Goal: Task Accomplishment & Management: Use online tool/utility

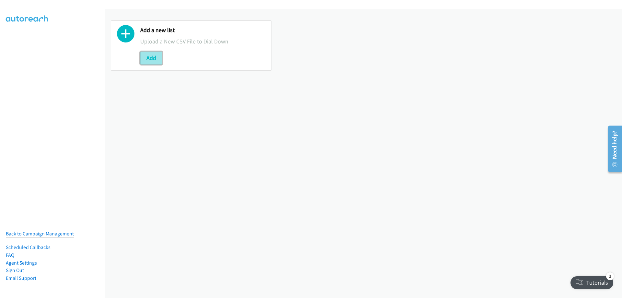
click at [150, 56] on button "Add" at bounding box center [151, 58] width 22 height 13
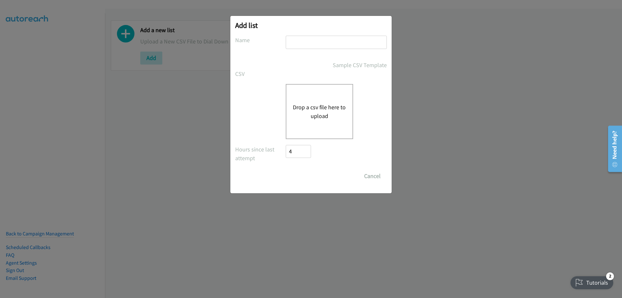
click at [321, 103] on button "Drop a csv file here to upload" at bounding box center [319, 112] width 53 height 18
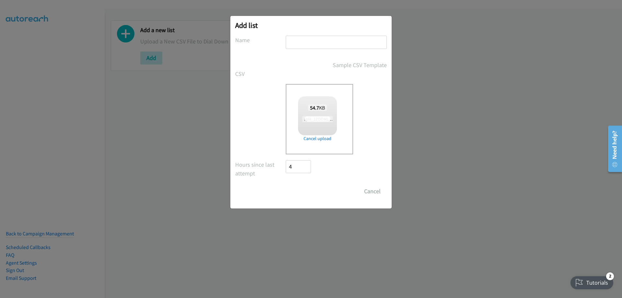
click at [305, 42] on input "text" at bounding box center [336, 42] width 101 height 13
checkbox input "true"
type input "ZOOM"
click at [295, 192] on input "Save List" at bounding box center [303, 191] width 34 height 13
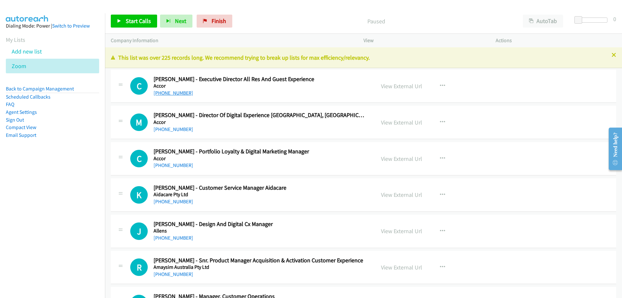
click at [165, 93] on link "+61 466 211 573" at bounding box center [174, 93] width 40 height 6
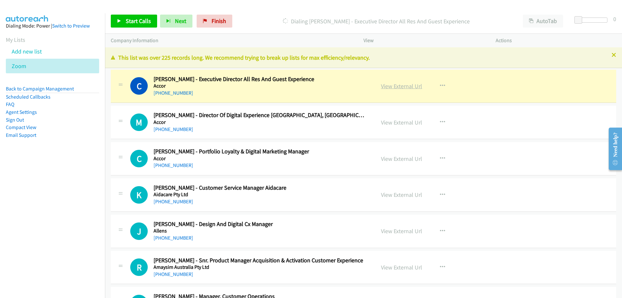
click at [383, 86] on link "View External Url" at bounding box center [401, 85] width 41 height 7
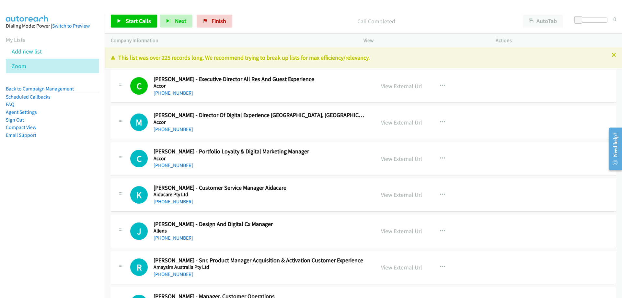
scroll to position [32, 0]
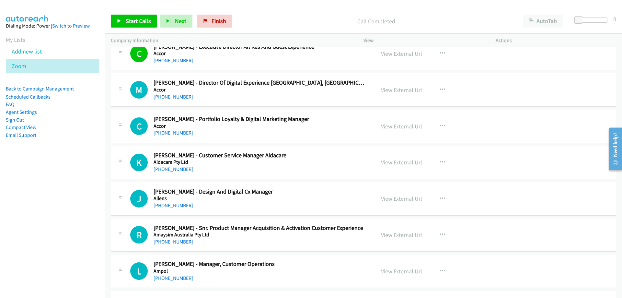
click at [176, 95] on link "+61 2 9280 9584" at bounding box center [174, 97] width 40 height 6
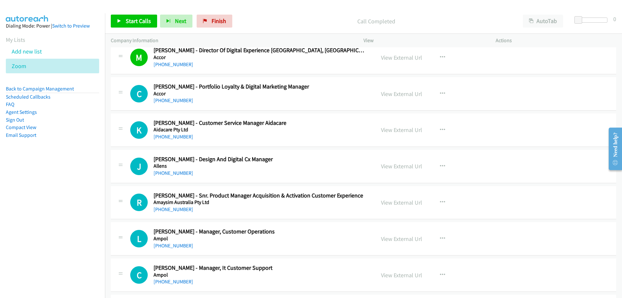
scroll to position [97, 0]
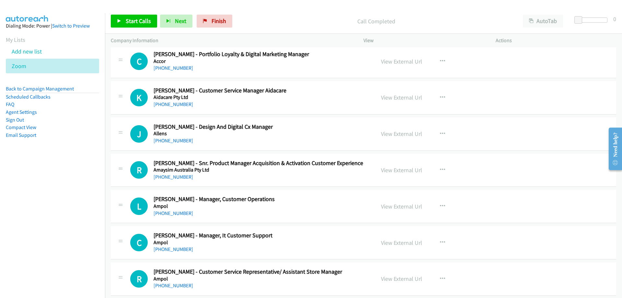
click at [166, 65] on div "+61 426 048 704" at bounding box center [261, 68] width 214 height 8
click at [167, 66] on link "+61 426 048 704" at bounding box center [174, 68] width 40 height 6
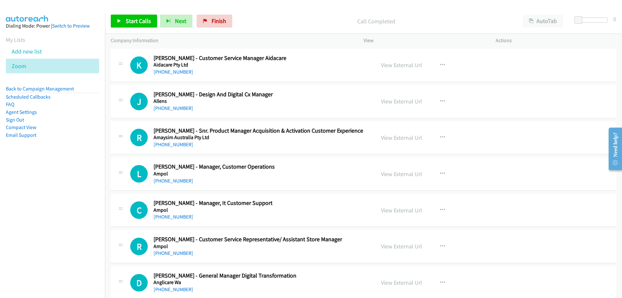
scroll to position [162, 0]
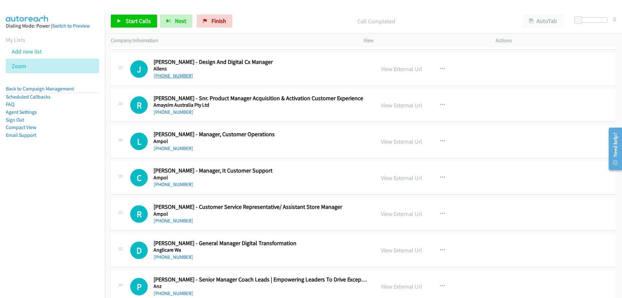
click at [166, 77] on link "+61 406 015 172" at bounding box center [174, 76] width 40 height 6
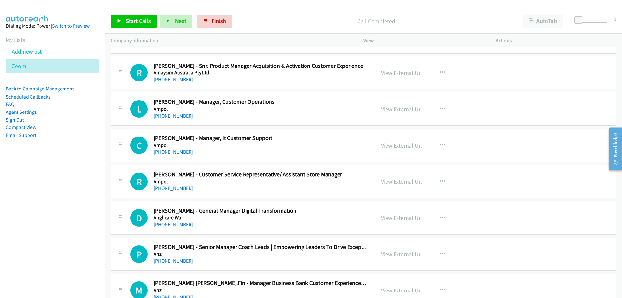
click at [176, 81] on link "+61 406 410 337" at bounding box center [174, 80] width 40 height 6
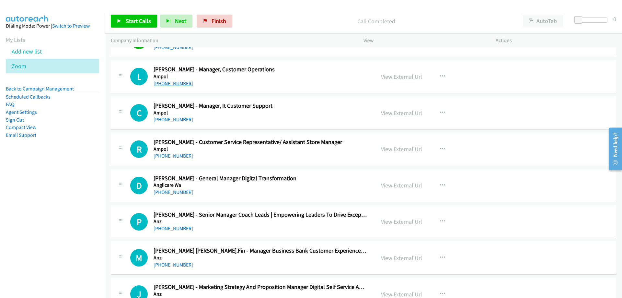
click at [177, 84] on link "+61 421 659 891" at bounding box center [174, 83] width 40 height 6
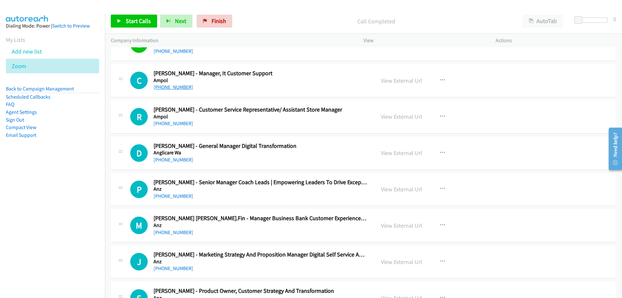
click at [186, 88] on link "+61 2 9250 5939" at bounding box center [174, 87] width 40 height 6
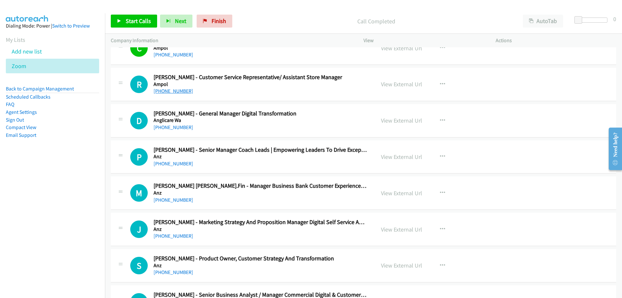
click at [174, 91] on link "+61 434 962 709" at bounding box center [174, 91] width 40 height 6
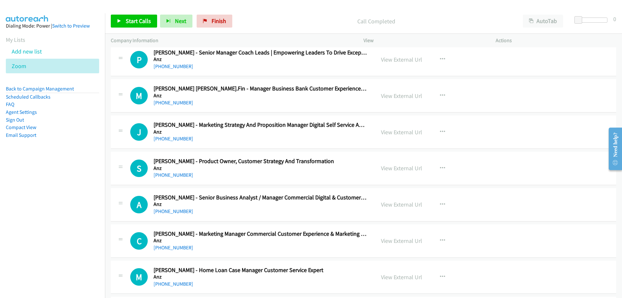
scroll to position [421, 0]
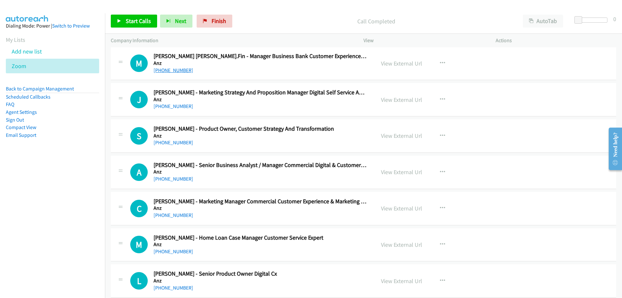
click at [168, 73] on link "+61 499 012 392" at bounding box center [174, 70] width 40 height 6
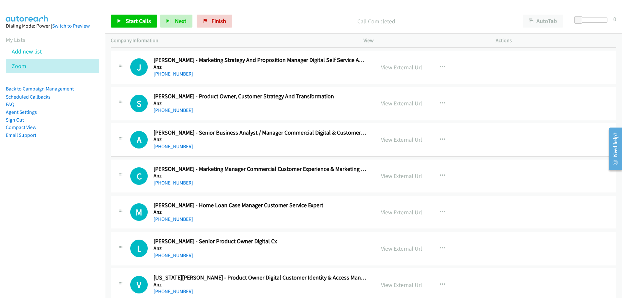
click at [390, 70] on link "View External Url" at bounding box center [401, 67] width 41 height 7
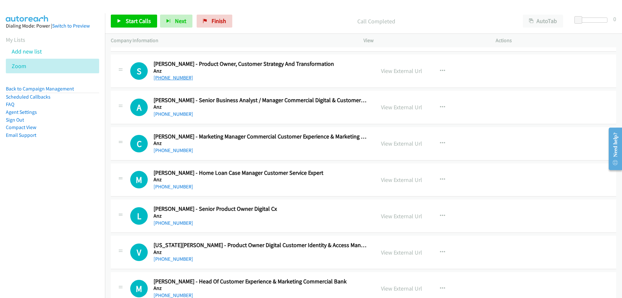
click at [172, 77] on link "+61 439 095 203" at bounding box center [174, 78] width 40 height 6
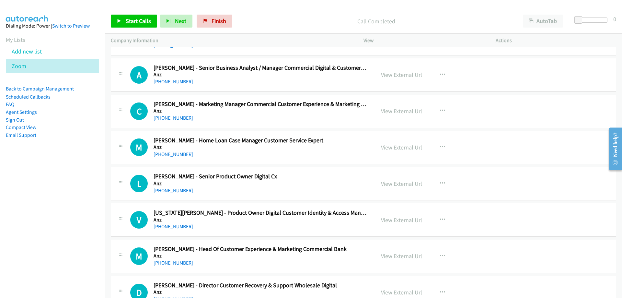
click at [181, 83] on link "+61 3 8306 9949" at bounding box center [174, 81] width 40 height 6
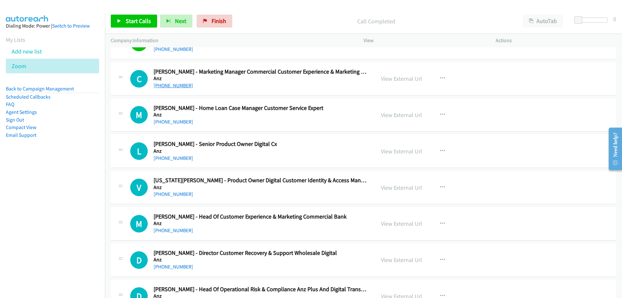
click at [173, 85] on link "+61 3 9566 9137" at bounding box center [174, 85] width 40 height 6
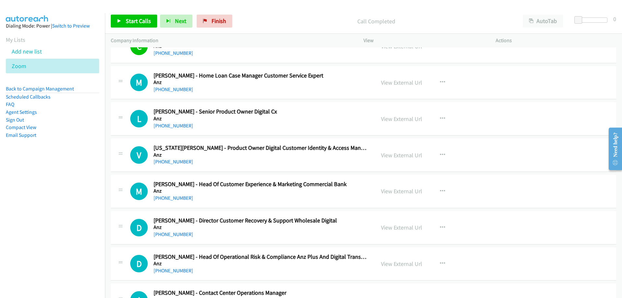
scroll to position [616, 0]
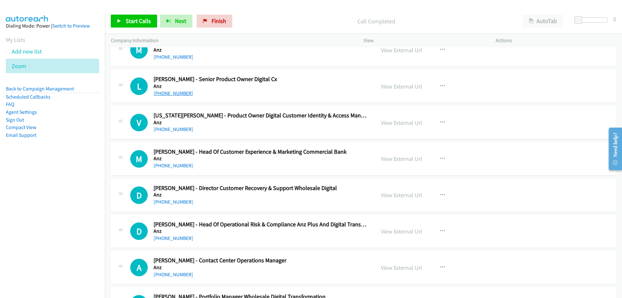
click at [179, 92] on link "+61 427 599 075" at bounding box center [174, 93] width 40 height 6
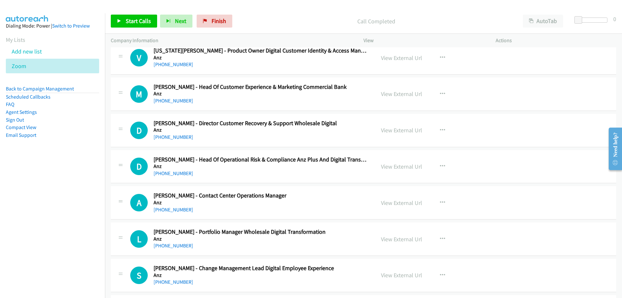
scroll to position [713, 0]
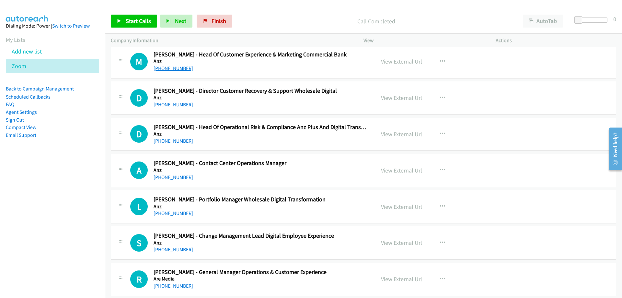
click at [171, 68] on link "+61 421 583 808" at bounding box center [174, 68] width 40 height 6
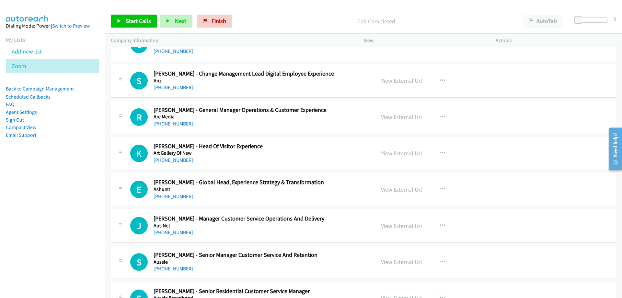
scroll to position [908, 0]
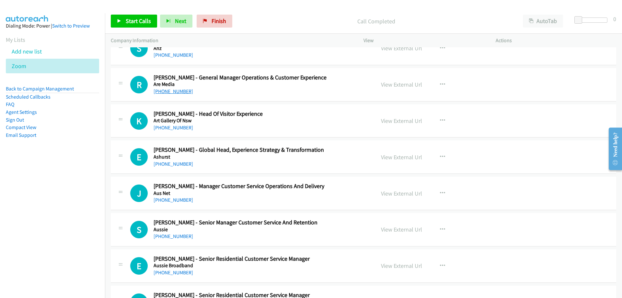
click at [181, 90] on link "+61 406 467 309" at bounding box center [174, 91] width 40 height 6
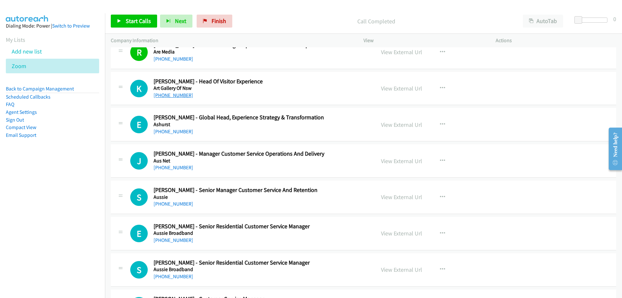
click at [165, 95] on link "+61 405 980 420" at bounding box center [174, 95] width 40 height 6
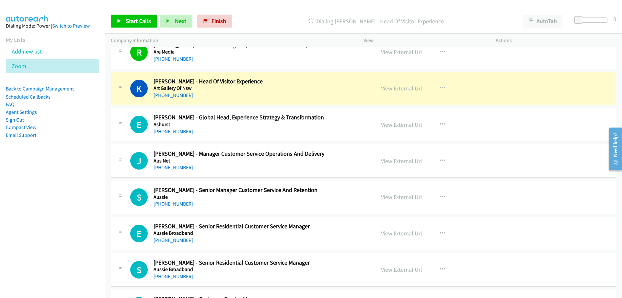
click at [388, 88] on link "View External Url" at bounding box center [401, 88] width 41 height 7
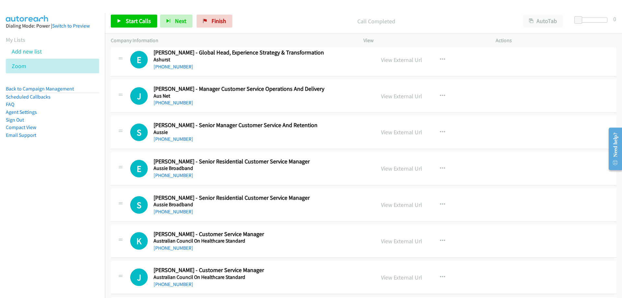
scroll to position [1037, 0]
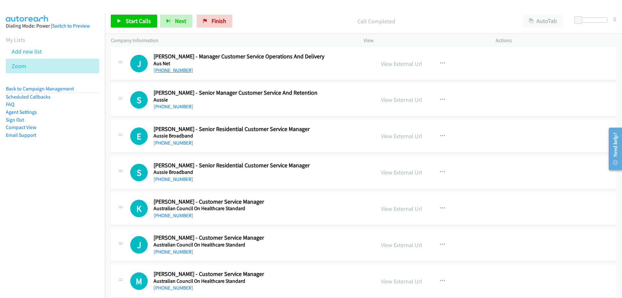
click at [172, 72] on link "+61 480 279 381" at bounding box center [174, 70] width 40 height 6
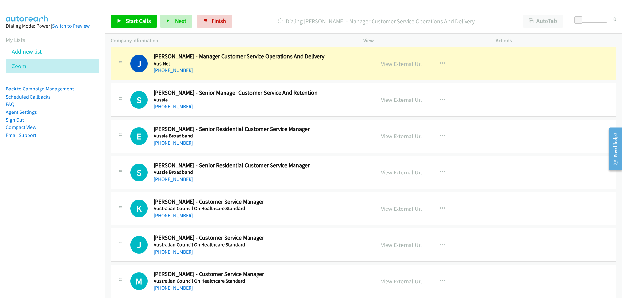
click at [388, 62] on link "View External Url" at bounding box center [401, 63] width 41 height 7
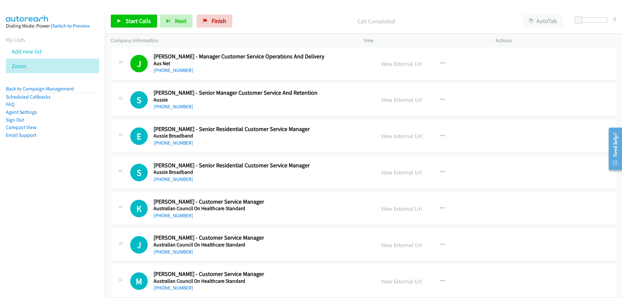
scroll to position [1070, 0]
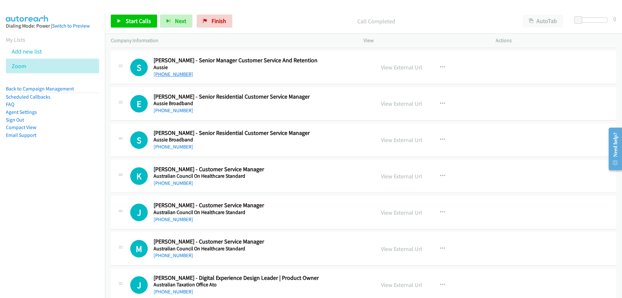
click at [177, 72] on link "+61 447 067 518" at bounding box center [174, 74] width 40 height 6
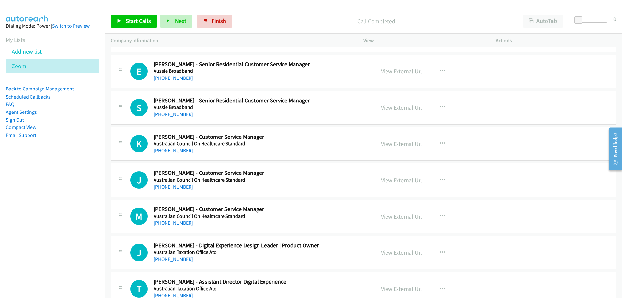
click at [178, 79] on link "+61 417 945 027" at bounding box center [174, 78] width 40 height 6
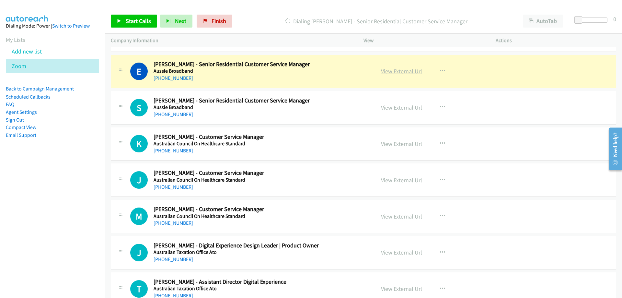
click at [390, 70] on link "View External Url" at bounding box center [401, 70] width 41 height 7
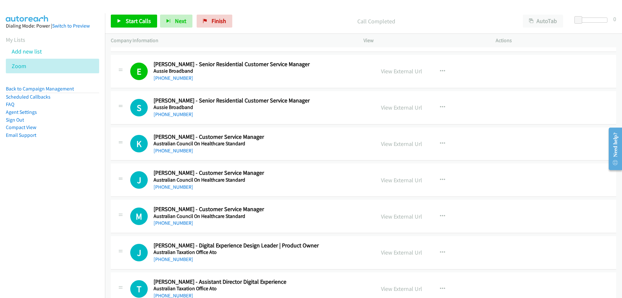
scroll to position [1135, 0]
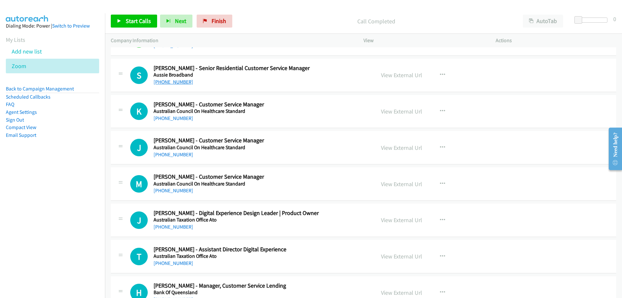
click at [168, 83] on link "+61 434 409 570" at bounding box center [174, 82] width 40 height 6
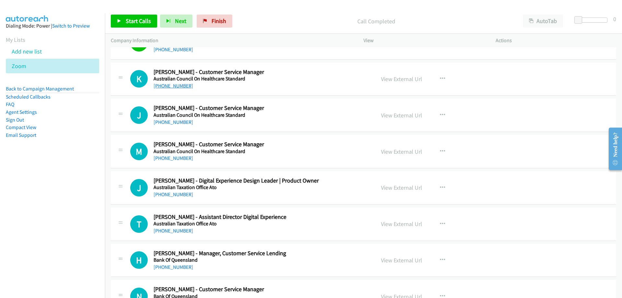
click at [181, 87] on link "+61 477 370 000" at bounding box center [174, 86] width 40 height 6
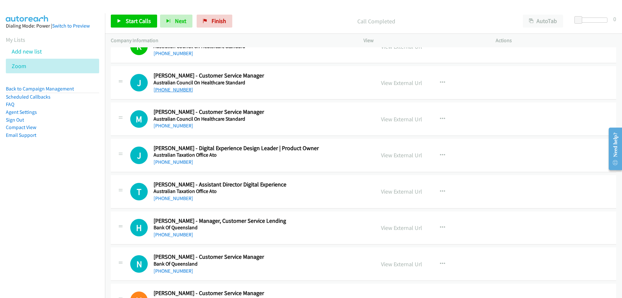
click at [173, 90] on link "+61 2 8218 2768" at bounding box center [174, 90] width 40 height 6
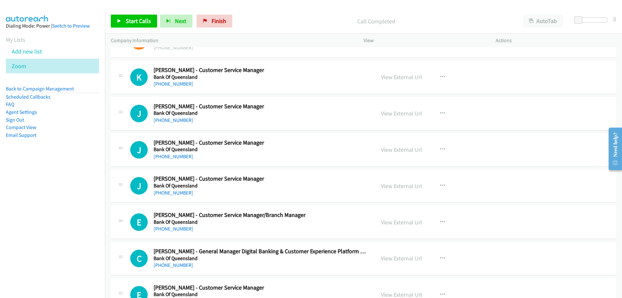
scroll to position [1491, 0]
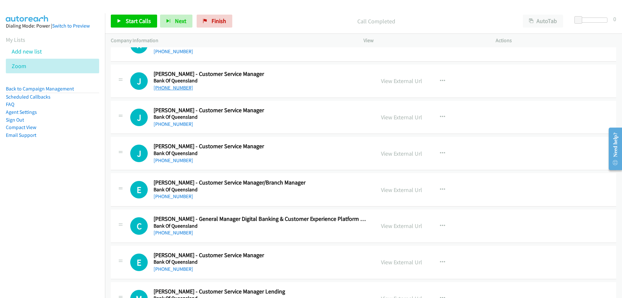
click at [176, 86] on link "+61 401 607 089" at bounding box center [174, 88] width 40 height 6
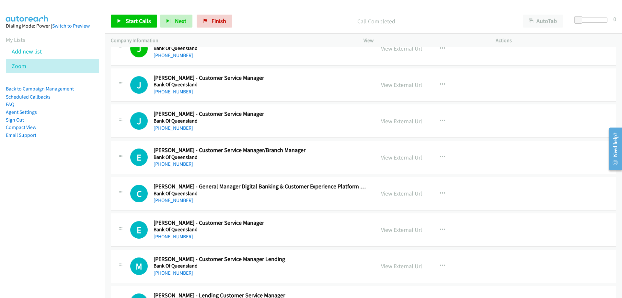
click at [162, 91] on link "+61 400 670 373" at bounding box center [174, 91] width 40 height 6
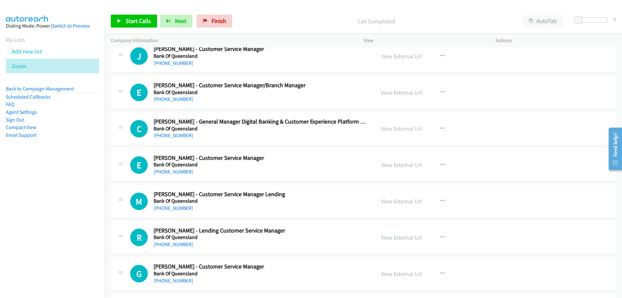
scroll to position [1556, 0]
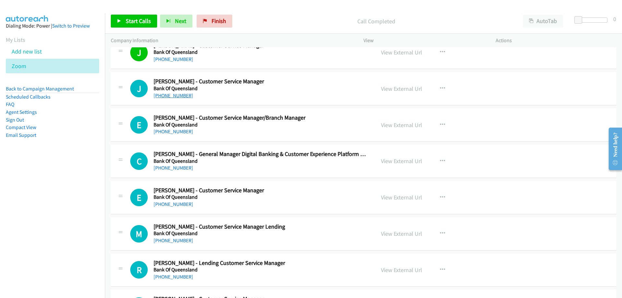
click at [185, 95] on link "+61 414 318 211" at bounding box center [174, 95] width 40 height 6
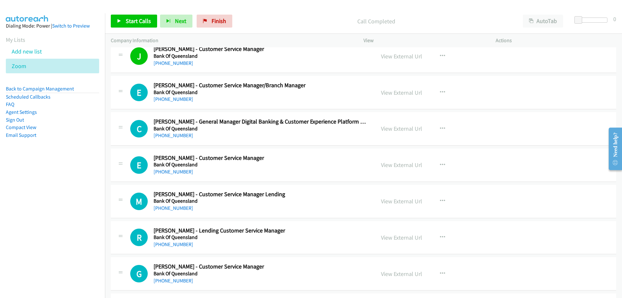
scroll to position [1621, 0]
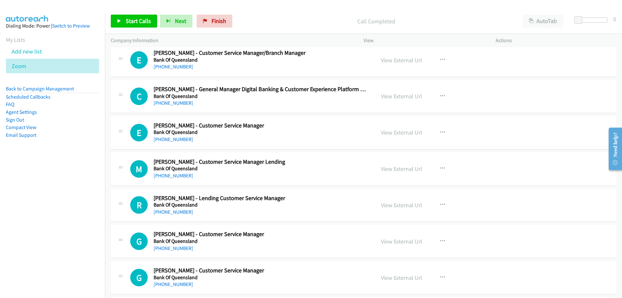
click at [170, 63] on div "+61 2 9714 4507" at bounding box center [261, 67] width 214 height 8
click at [170, 65] on link "+61 2 9714 4507" at bounding box center [174, 67] width 40 height 6
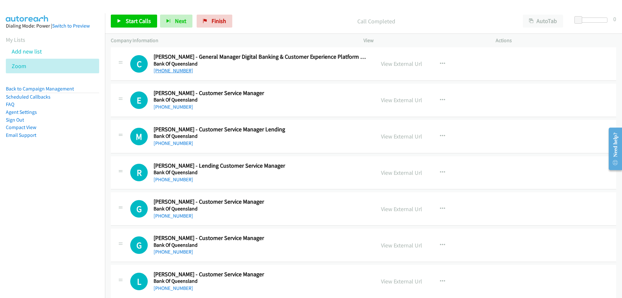
click at [173, 71] on link "+61 420 905 154" at bounding box center [174, 70] width 40 height 6
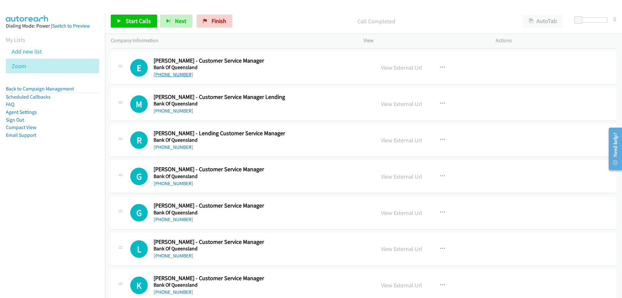
click at [171, 73] on link "+61 460 302 995" at bounding box center [174, 74] width 40 height 6
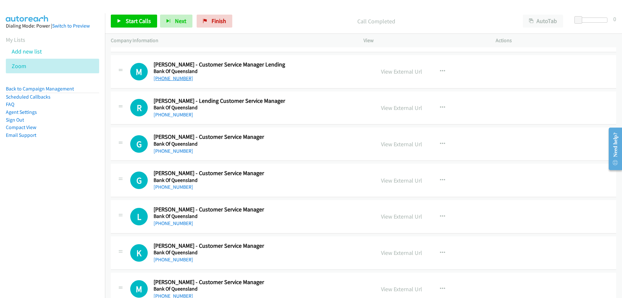
scroll to position [1750, 0]
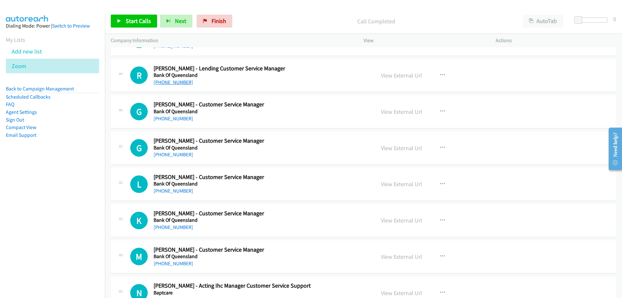
click at [182, 82] on link "+61 439 144 477" at bounding box center [174, 82] width 40 height 6
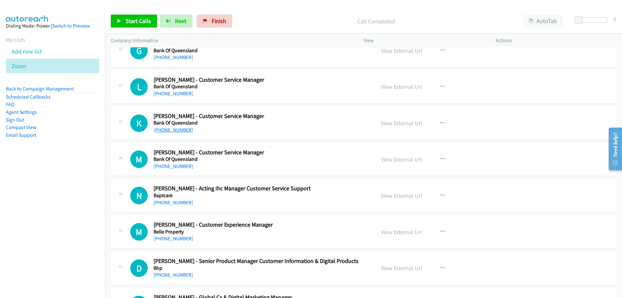
scroll to position [1880, 0]
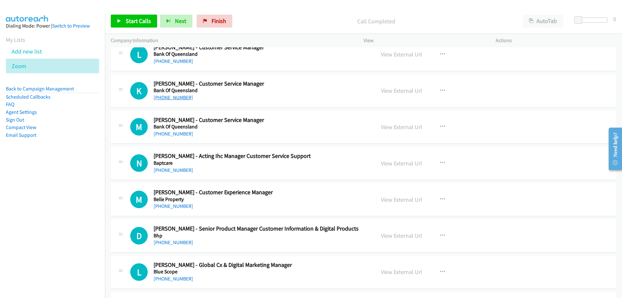
click at [172, 96] on link "+61 404 442 004" at bounding box center [174, 97] width 40 height 6
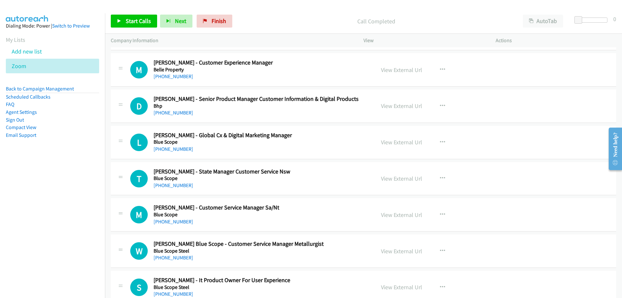
scroll to position [2042, 0]
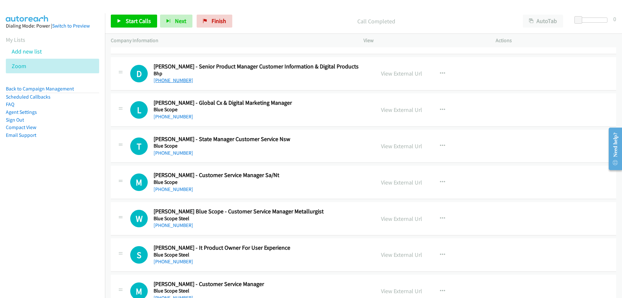
click at [162, 81] on link "+61 406 446 316" at bounding box center [174, 80] width 40 height 6
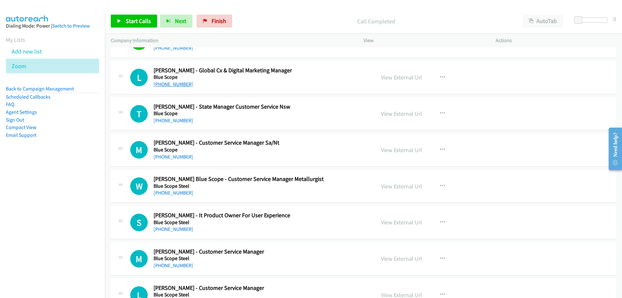
click at [165, 81] on link "+61 477 575 128" at bounding box center [174, 84] width 40 height 6
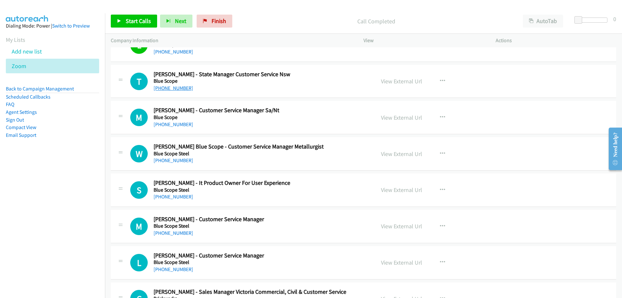
click at [166, 89] on link "+61 457 549 218" at bounding box center [174, 88] width 40 height 6
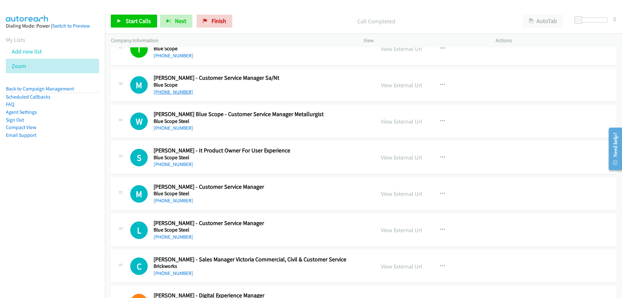
click at [171, 91] on link "+61 419 588 131" at bounding box center [174, 92] width 40 height 6
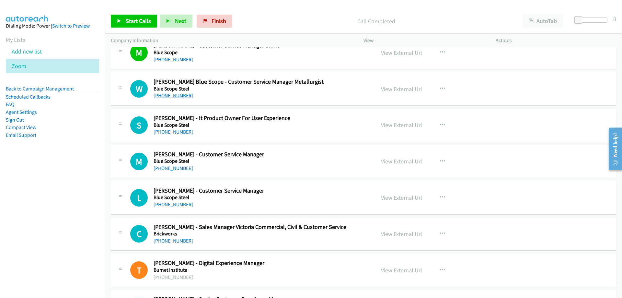
click at [167, 98] on link "+61 418 322 700" at bounding box center [174, 95] width 40 height 6
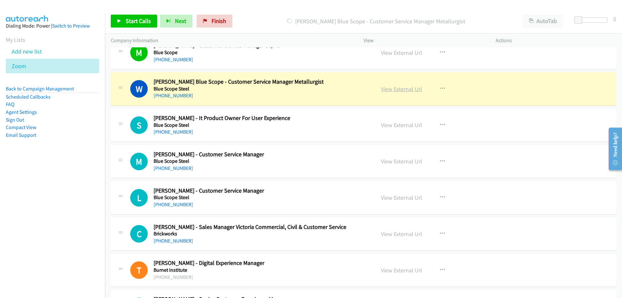
click at [409, 92] on link "View External Url" at bounding box center [401, 88] width 41 height 7
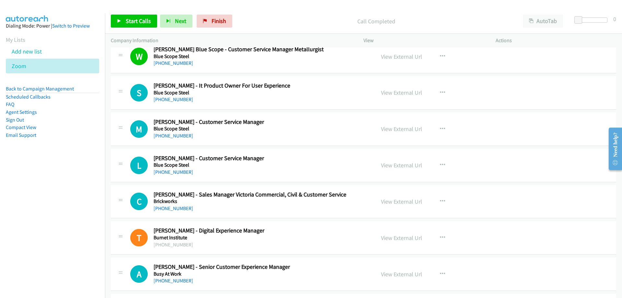
scroll to position [2237, 0]
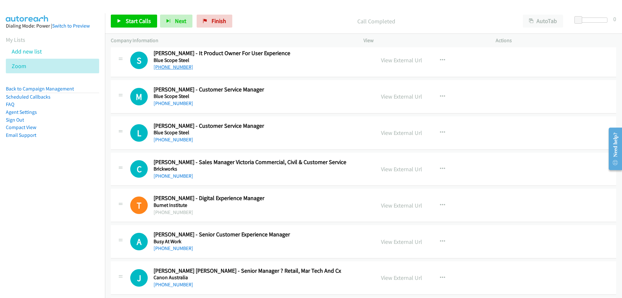
click at [182, 68] on link "+61 420 244 446" at bounding box center [174, 67] width 40 height 6
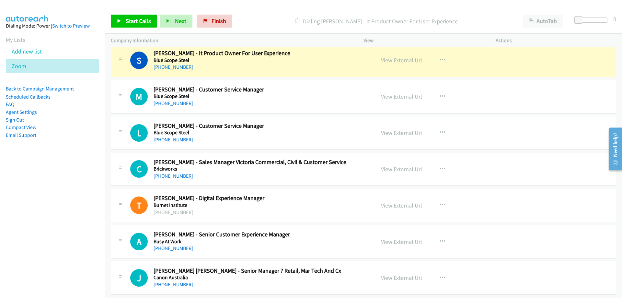
scroll to position [2269, 0]
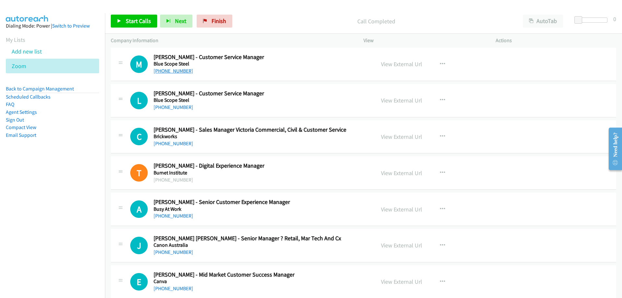
click at [180, 74] on link "+61 404 559 771" at bounding box center [174, 71] width 40 height 6
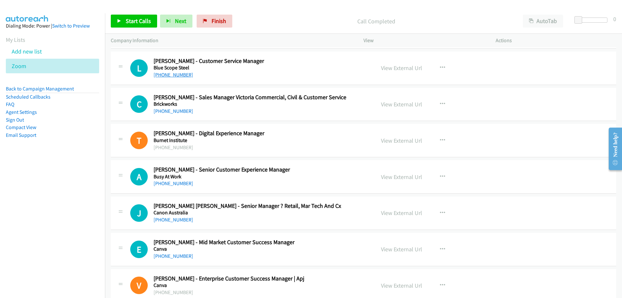
click at [179, 76] on link "+61 401 955 106" at bounding box center [174, 75] width 40 height 6
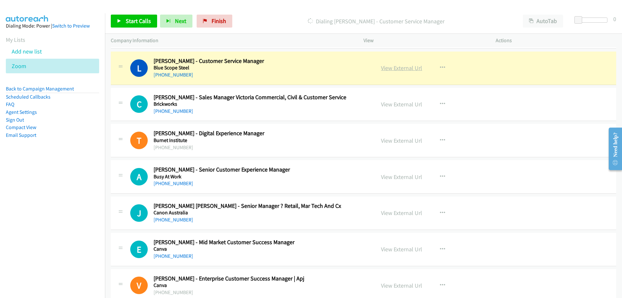
click at [384, 68] on link "View External Url" at bounding box center [401, 67] width 41 height 7
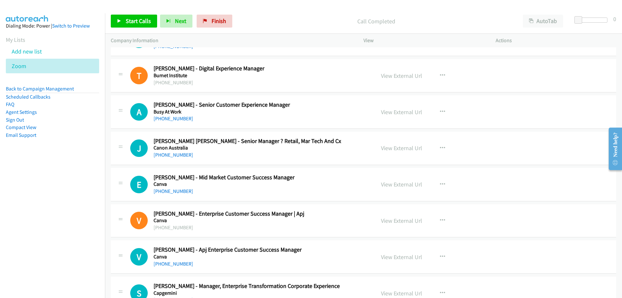
scroll to position [2399, 0]
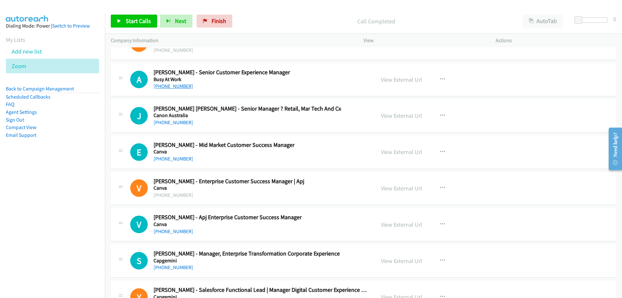
click at [179, 88] on link "+61 7 5595 1613" at bounding box center [174, 86] width 40 height 6
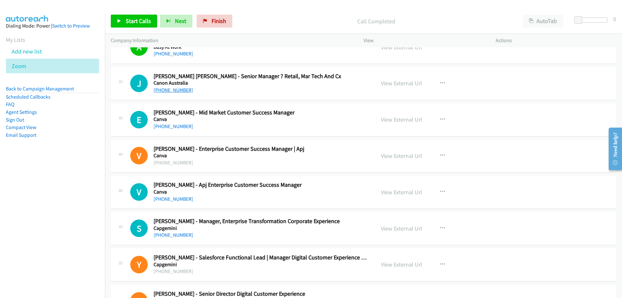
click at [174, 90] on link "+61 402 536 088" at bounding box center [174, 90] width 40 height 6
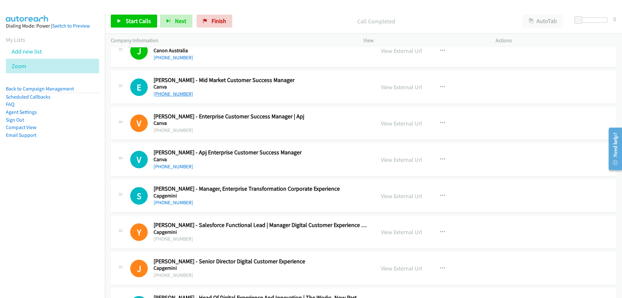
click at [184, 95] on link "+61 420 736 499" at bounding box center [174, 94] width 40 height 6
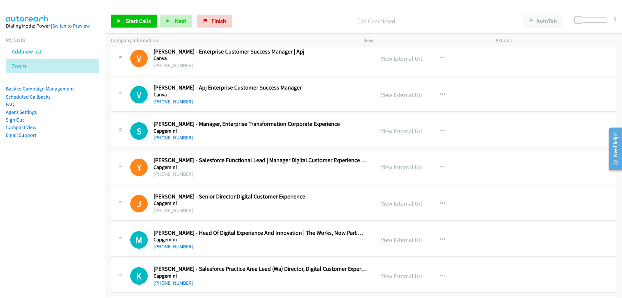
scroll to position [2561, 0]
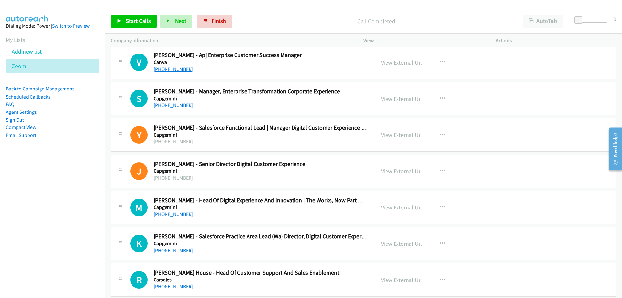
click at [180, 70] on link "+61 450 692 014" at bounding box center [174, 69] width 40 height 6
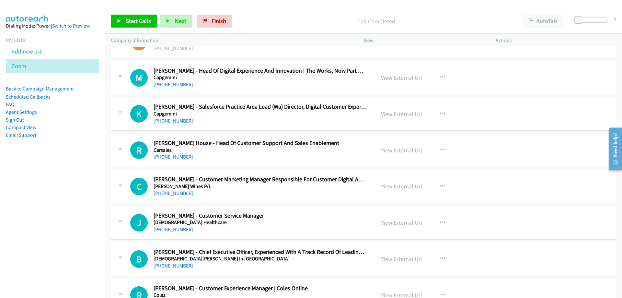
scroll to position [2723, 0]
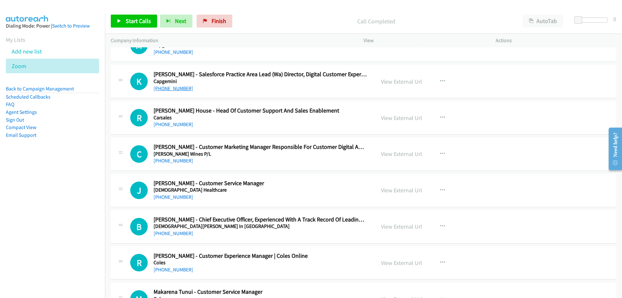
click at [178, 88] on link "+61 428 023 581" at bounding box center [174, 88] width 40 height 6
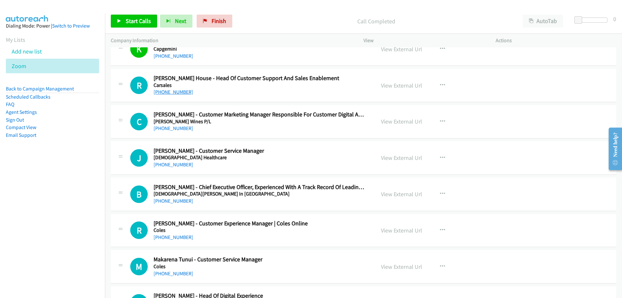
click at [179, 93] on link "+61 417 781 285" at bounding box center [174, 92] width 40 height 6
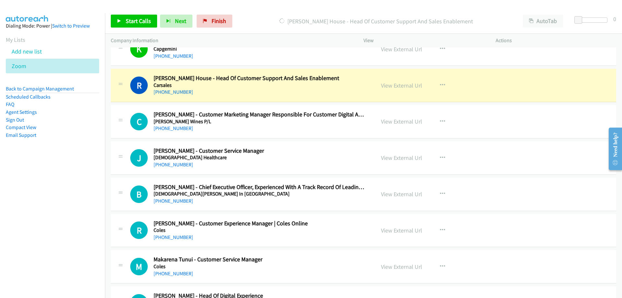
scroll to position [2788, 0]
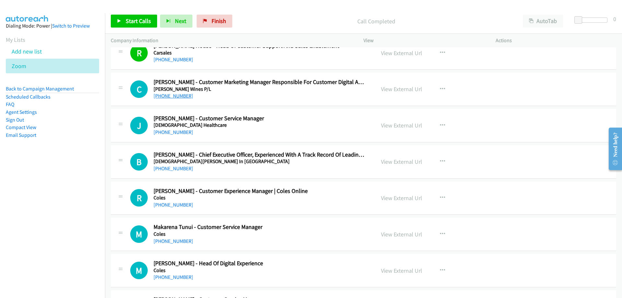
click at [167, 96] on link "+61 423 177 020" at bounding box center [174, 96] width 40 height 6
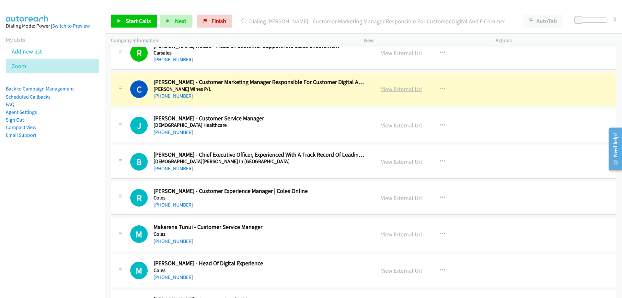
click at [409, 87] on link "View External Url" at bounding box center [401, 88] width 41 height 7
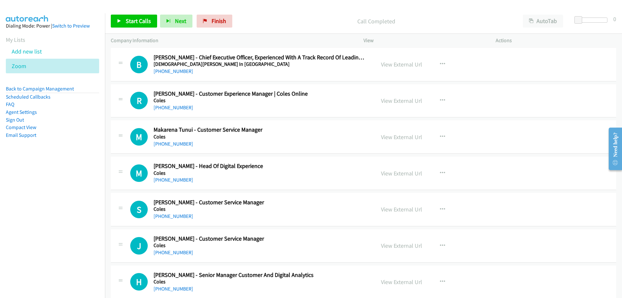
scroll to position [2917, 0]
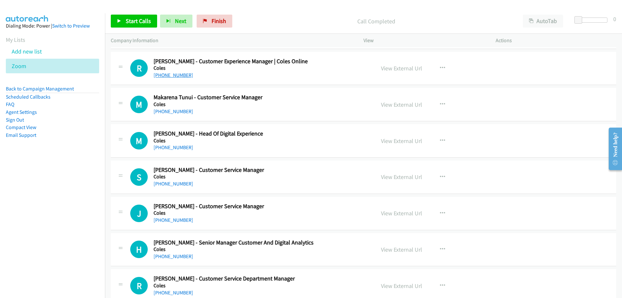
click at [182, 76] on link "+61 413 065 908" at bounding box center [174, 75] width 40 height 6
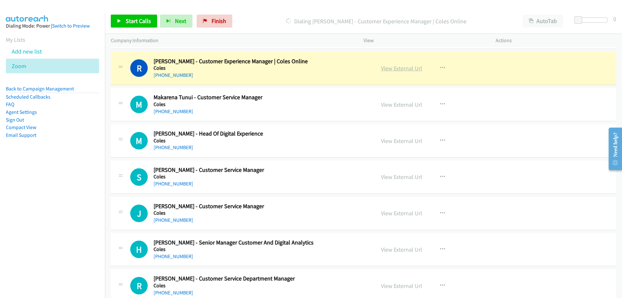
click at [389, 65] on link "View External Url" at bounding box center [401, 68] width 41 height 7
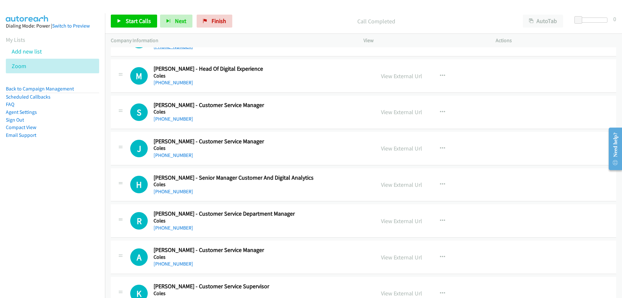
scroll to position [3015, 0]
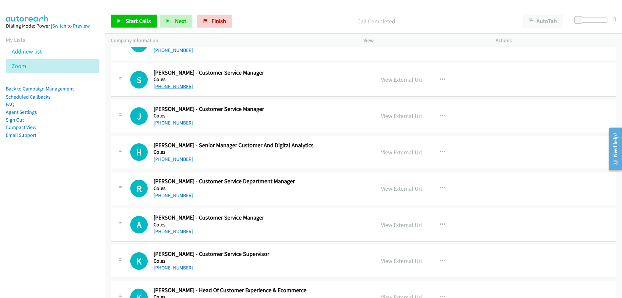
click at [179, 86] on link "+61 419 587 907" at bounding box center [174, 86] width 40 height 6
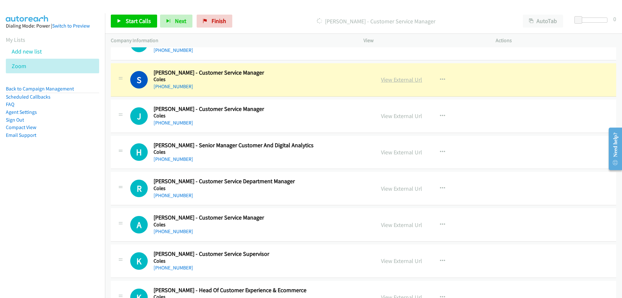
click at [393, 79] on link "View External Url" at bounding box center [401, 79] width 41 height 7
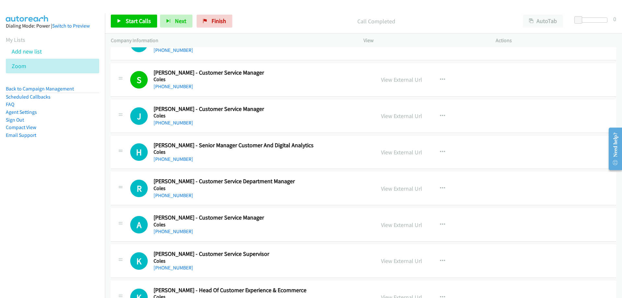
scroll to position [3047, 0]
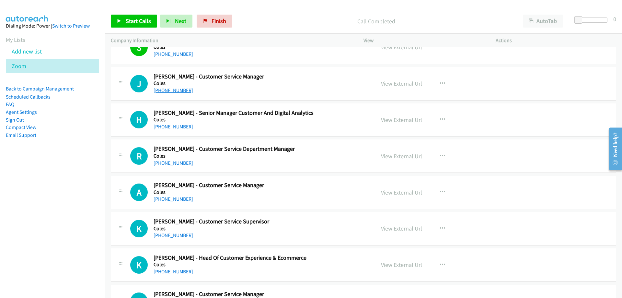
click at [181, 92] on link "+61 430 670 643" at bounding box center [174, 90] width 40 height 6
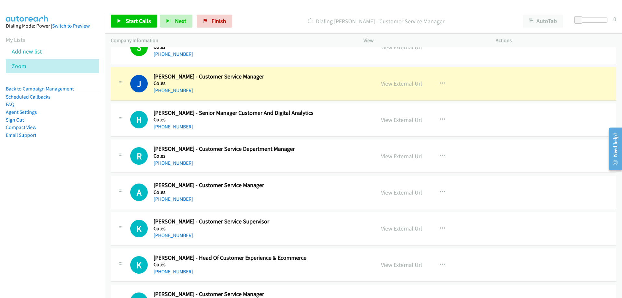
click at [384, 83] on link "View External Url" at bounding box center [401, 83] width 41 height 7
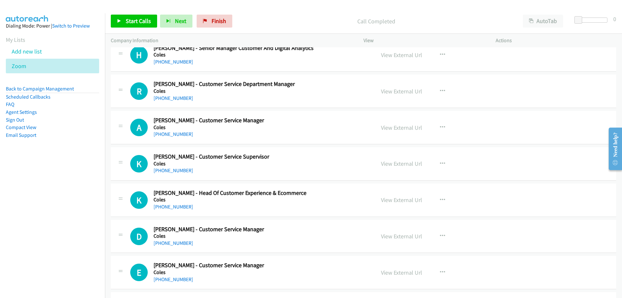
scroll to position [3079, 0]
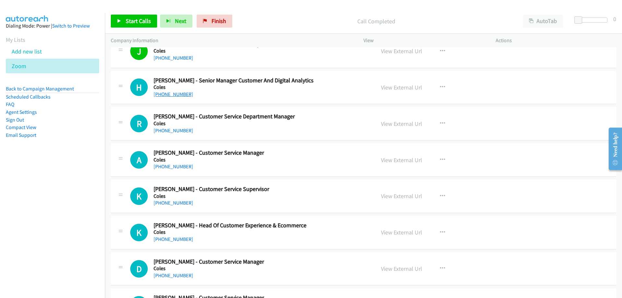
click at [179, 94] on link "+61 450 571 392" at bounding box center [174, 94] width 40 height 6
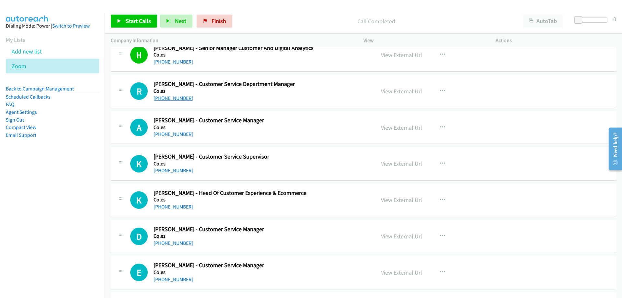
click at [182, 98] on link "+61 426 920 003" at bounding box center [174, 98] width 40 height 6
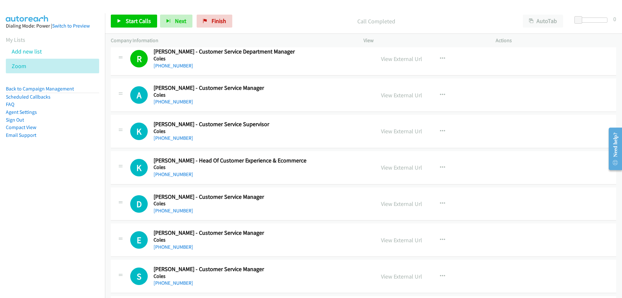
scroll to position [3177, 0]
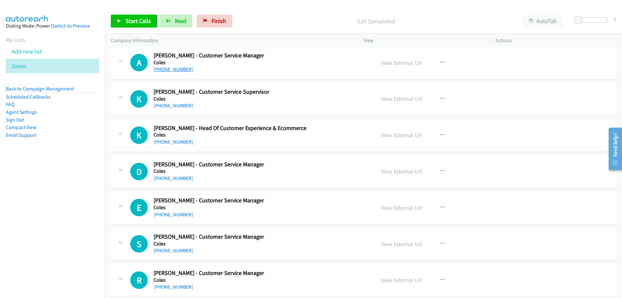
click at [176, 70] on link "+61 422 538 223" at bounding box center [174, 69] width 40 height 6
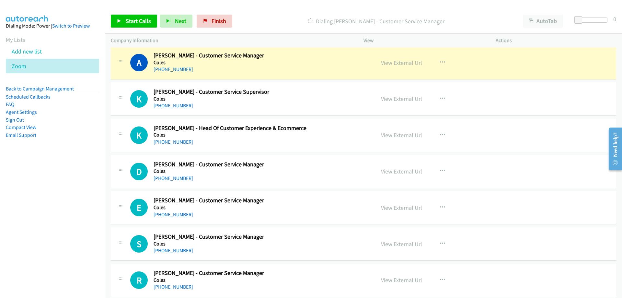
scroll to position [3209, 0]
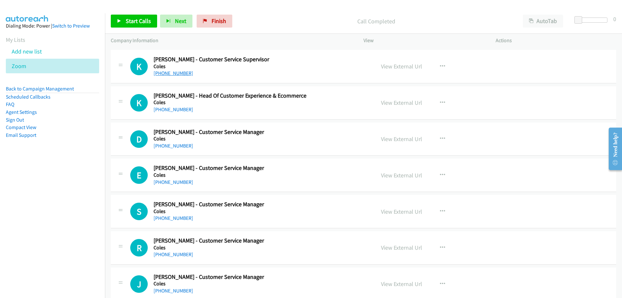
click at [166, 74] on link "+61 422 697 811" at bounding box center [174, 73] width 40 height 6
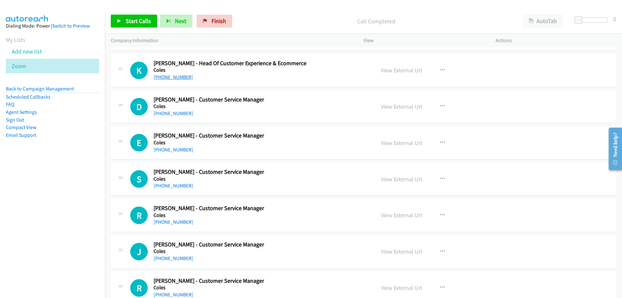
click at [157, 76] on link "+61 433 282 099" at bounding box center [174, 77] width 40 height 6
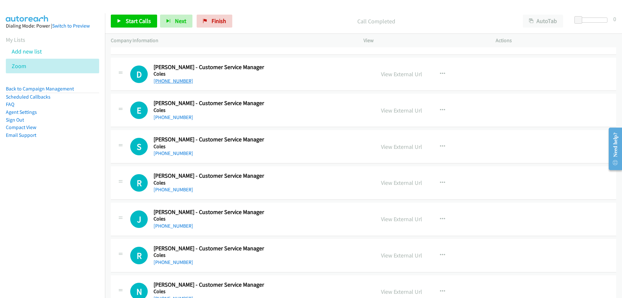
click at [159, 83] on link "+61 433 911 510" at bounding box center [174, 81] width 40 height 6
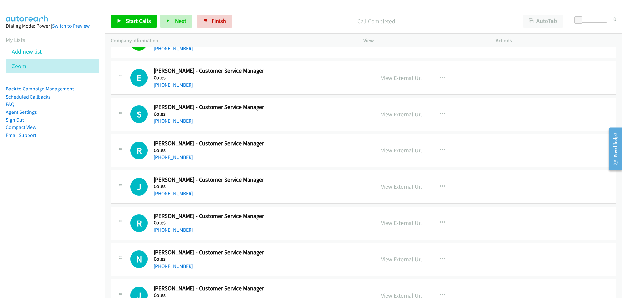
click at [162, 86] on link "+61 410 718 366" at bounding box center [174, 85] width 40 height 6
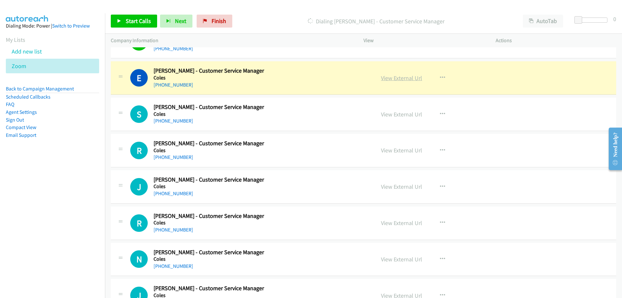
click at [385, 78] on link "View External Url" at bounding box center [401, 77] width 41 height 7
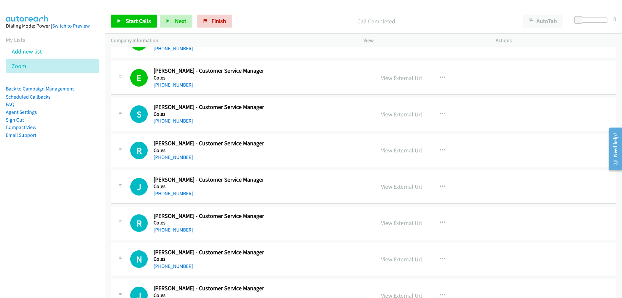
scroll to position [3339, 0]
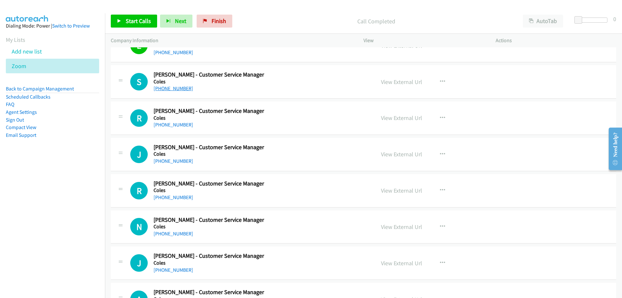
click at [174, 87] on link "+61 405 088 222" at bounding box center [174, 88] width 40 height 6
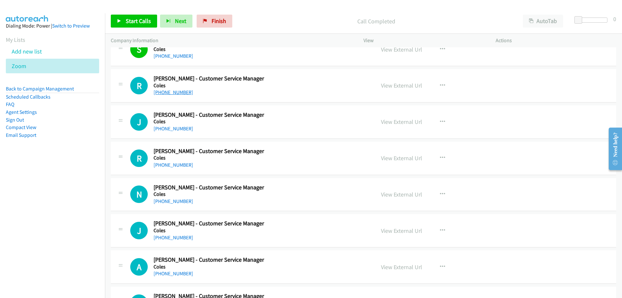
click at [173, 94] on link "+61 491 570 006" at bounding box center [174, 92] width 40 height 6
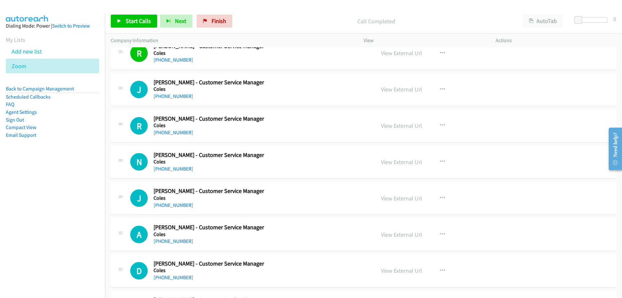
scroll to position [3436, 0]
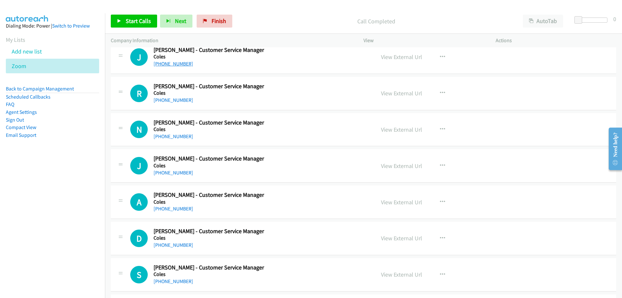
click at [171, 61] on link "+61 404 488 179" at bounding box center [174, 64] width 40 height 6
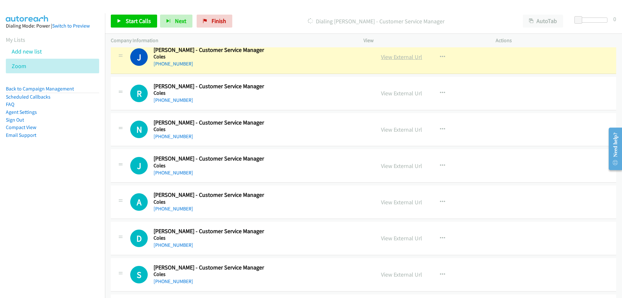
click at [383, 56] on link "View External Url" at bounding box center [401, 56] width 41 height 7
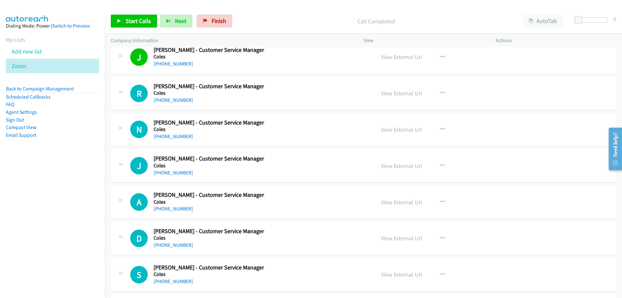
scroll to position [3468, 0]
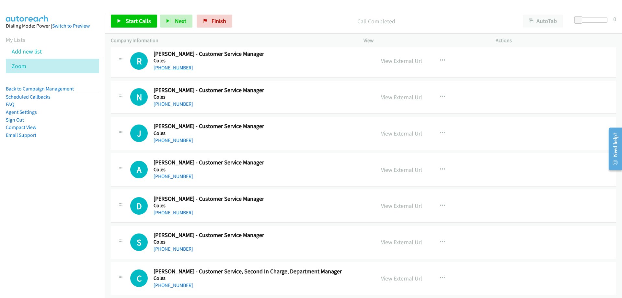
click at [174, 68] on link "+61 403 595 129" at bounding box center [174, 68] width 40 height 6
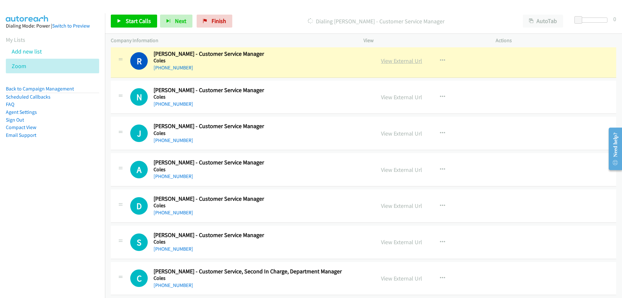
click at [402, 60] on link "View External Url" at bounding box center [401, 60] width 41 height 7
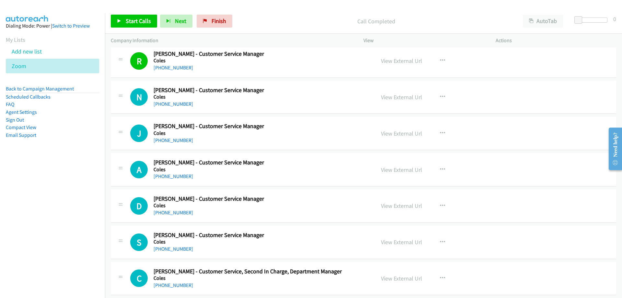
scroll to position [3501, 0]
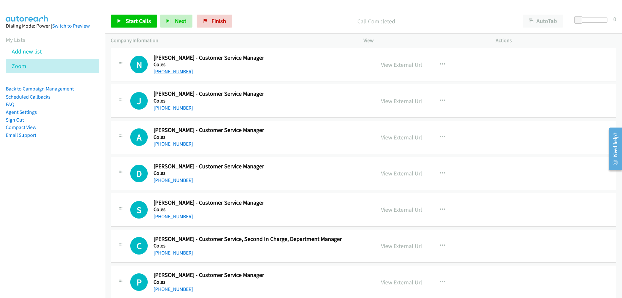
click at [169, 73] on link "+61 416 301 671" at bounding box center [174, 71] width 40 height 6
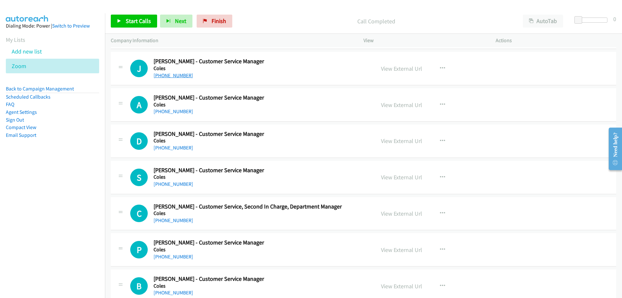
click at [182, 72] on link "+61 449 230 750" at bounding box center [174, 75] width 40 height 6
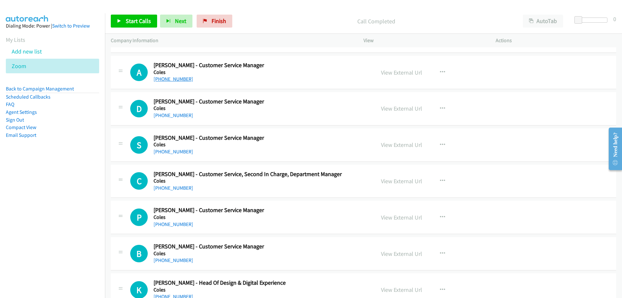
click at [180, 80] on link "+61 432 566 799" at bounding box center [174, 79] width 40 height 6
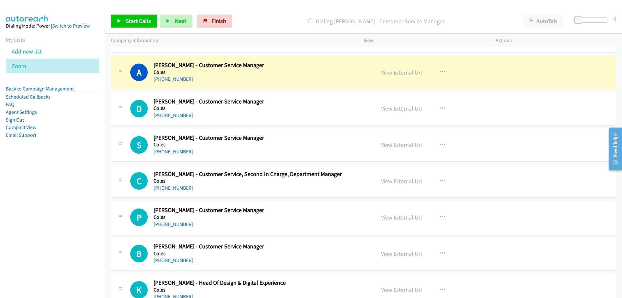
click at [393, 74] on link "View External Url" at bounding box center [401, 72] width 41 height 7
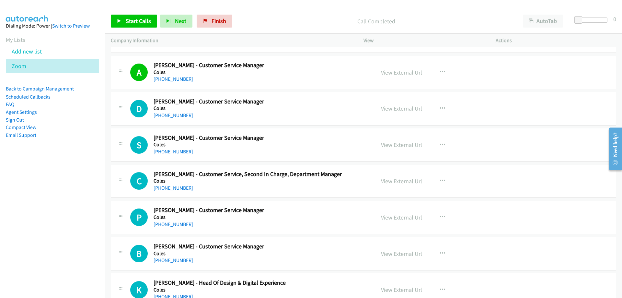
scroll to position [3598, 0]
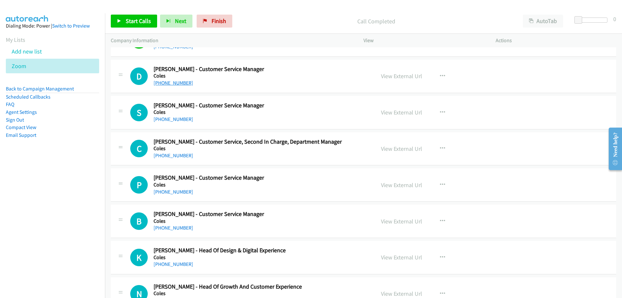
click at [162, 81] on link "+61 416 453 118" at bounding box center [174, 83] width 40 height 6
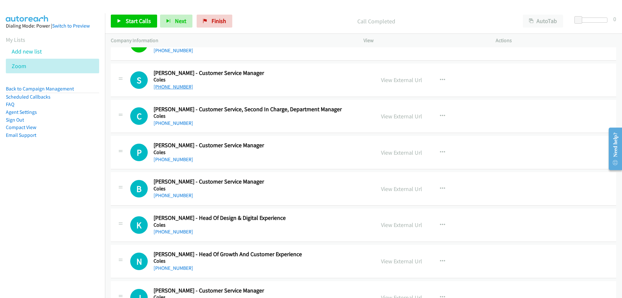
click at [168, 86] on link "+61 448 033 322" at bounding box center [174, 87] width 40 height 6
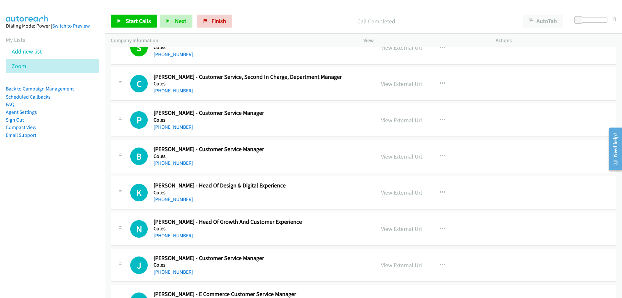
click at [178, 92] on link "+61 430 090 340" at bounding box center [174, 91] width 40 height 6
click at [167, 90] on link "+61 430 090 340" at bounding box center [174, 91] width 40 height 6
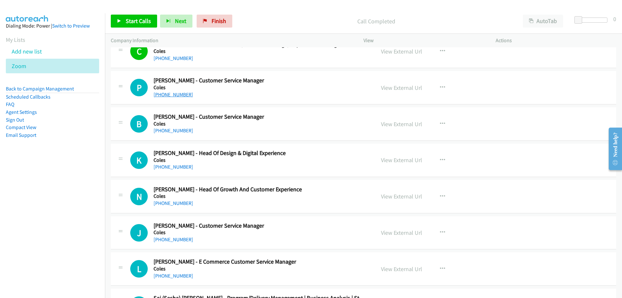
click at [160, 93] on link "+61 425 345 802" at bounding box center [174, 94] width 40 height 6
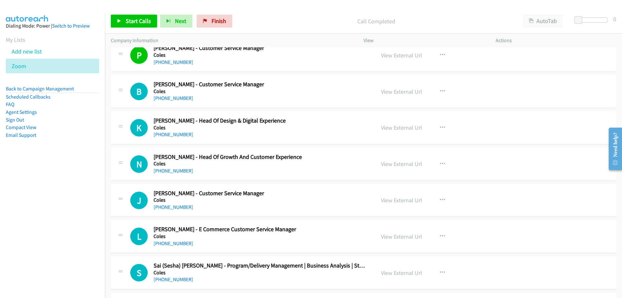
scroll to position [3760, 0]
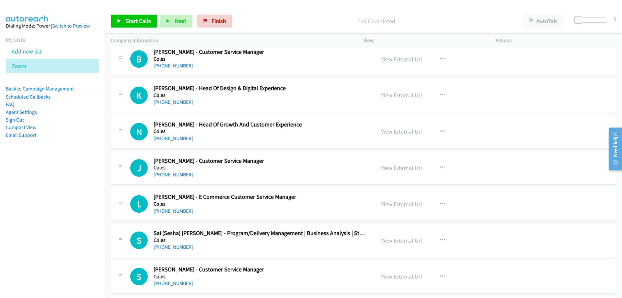
click at [176, 67] on link "+61 424 839 375" at bounding box center [174, 66] width 40 height 6
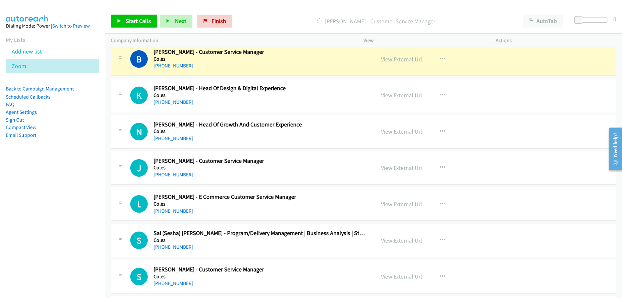
click at [400, 60] on link "View External Url" at bounding box center [401, 58] width 41 height 7
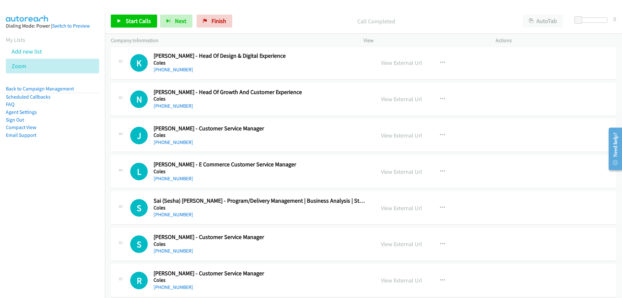
scroll to position [3825, 0]
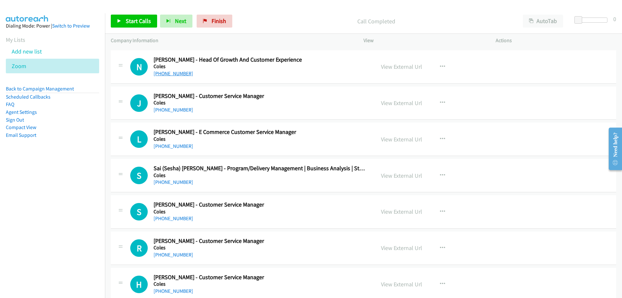
click at [177, 74] on link "+61 427 092 686" at bounding box center [174, 73] width 40 height 6
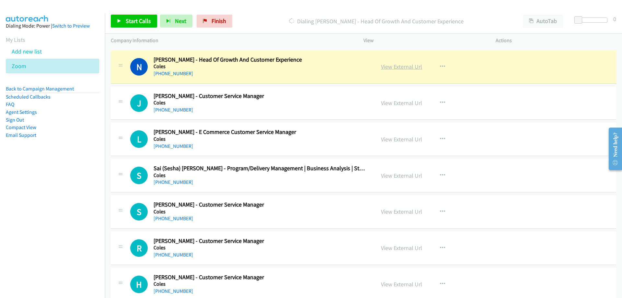
click at [382, 64] on link "View External Url" at bounding box center [401, 66] width 41 height 7
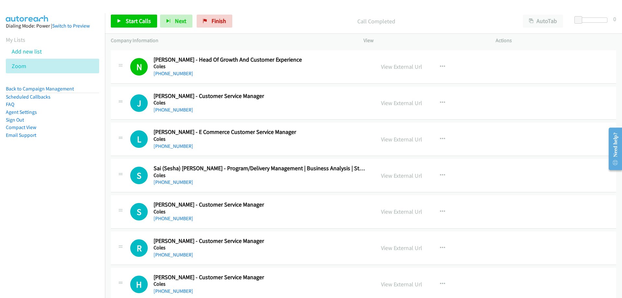
scroll to position [3857, 0]
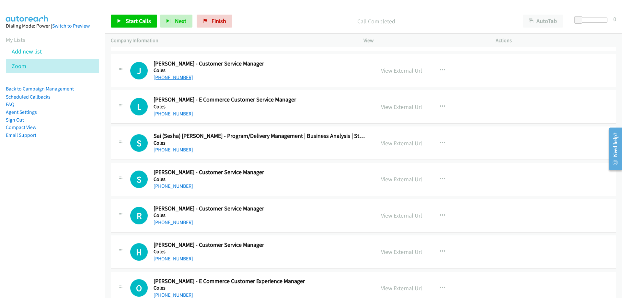
click at [177, 79] on link "+61 475 424 501" at bounding box center [174, 77] width 40 height 6
click at [160, 79] on link "+61 475 424 501" at bounding box center [174, 77] width 40 height 6
click at [414, 71] on link "View External Url" at bounding box center [401, 70] width 41 height 7
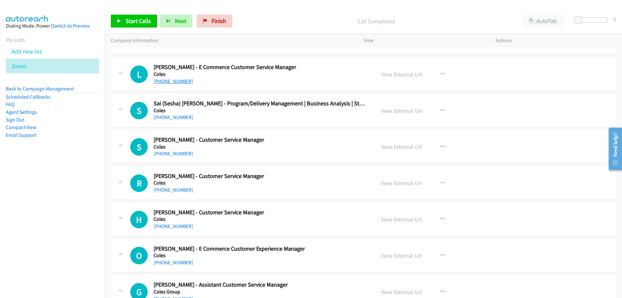
click at [178, 78] on link "+61 424 768 530" at bounding box center [174, 81] width 40 height 6
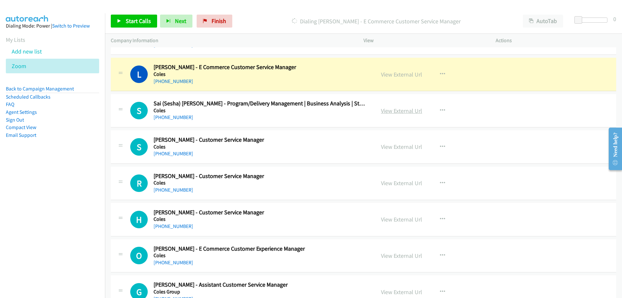
click at [406, 110] on link "View External Url" at bounding box center [401, 110] width 41 height 7
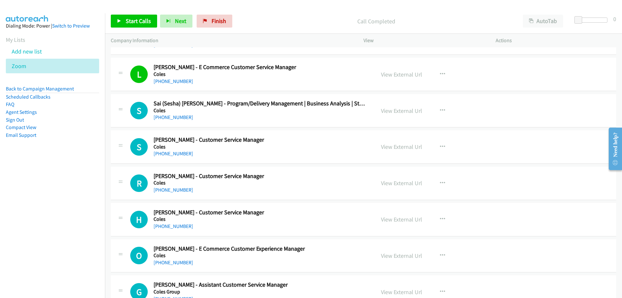
scroll to position [3955, 0]
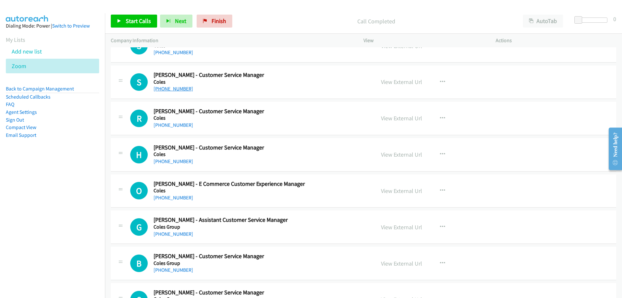
click at [178, 87] on link "+61 415 084 008" at bounding box center [174, 89] width 40 height 6
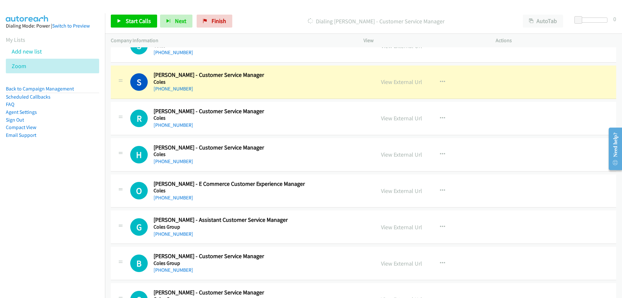
scroll to position [3987, 0]
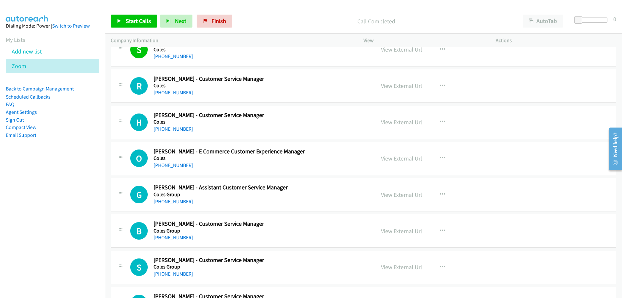
click at [162, 90] on link "+61 429 069 218" at bounding box center [174, 92] width 40 height 6
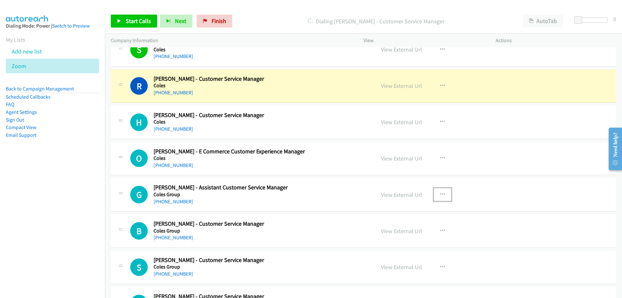
click at [440, 192] on icon "button" at bounding box center [442, 194] width 5 height 5
click at [426, 246] on link "Remove from list" at bounding box center [408, 249] width 86 height 13
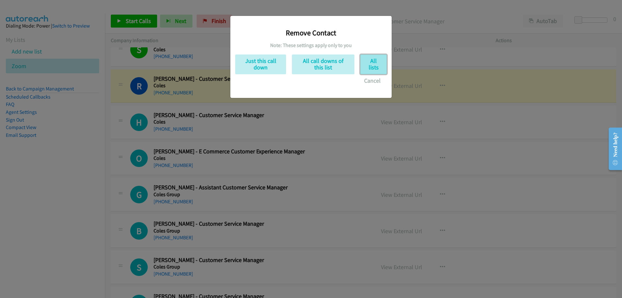
click at [367, 69] on button "All lists" at bounding box center [373, 64] width 27 height 20
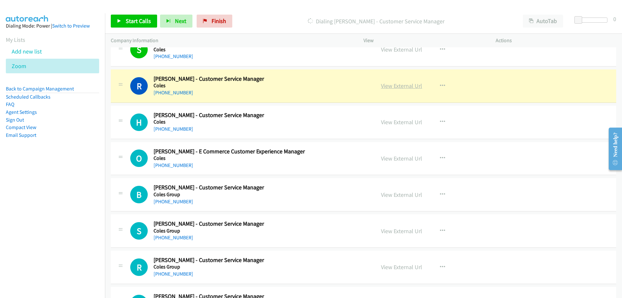
click at [396, 84] on link "View External Url" at bounding box center [401, 85] width 41 height 7
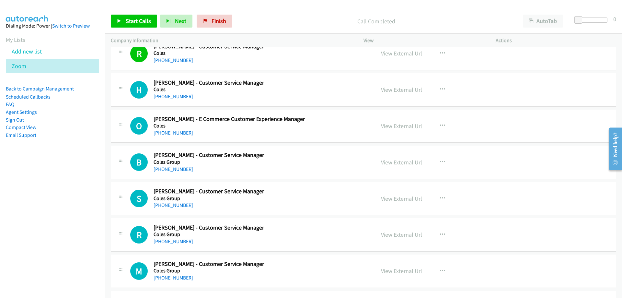
scroll to position [4052, 0]
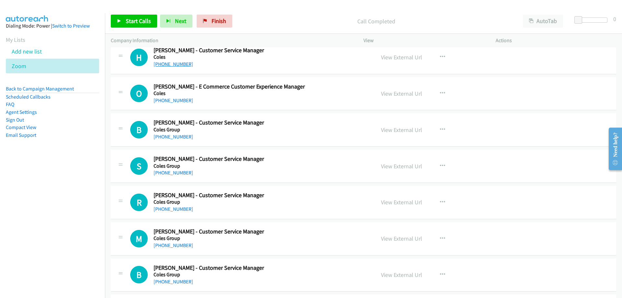
click at [162, 64] on link "+61 433 456 662" at bounding box center [174, 64] width 40 height 6
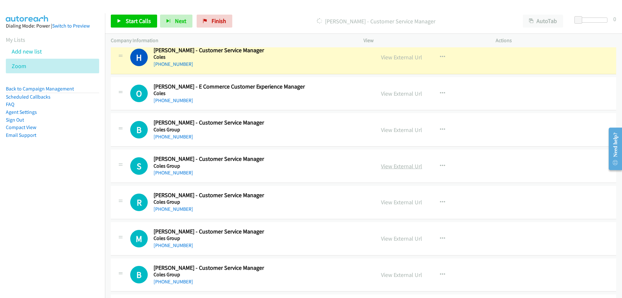
click at [398, 167] on link "View External Url" at bounding box center [401, 165] width 41 height 7
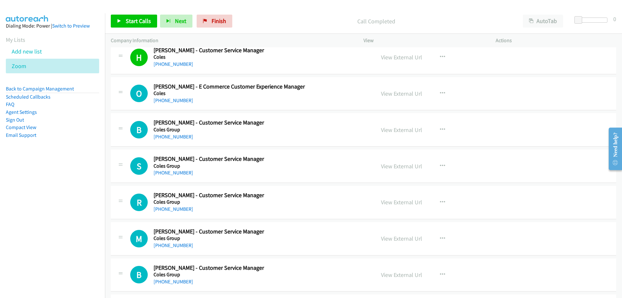
scroll to position [4084, 0]
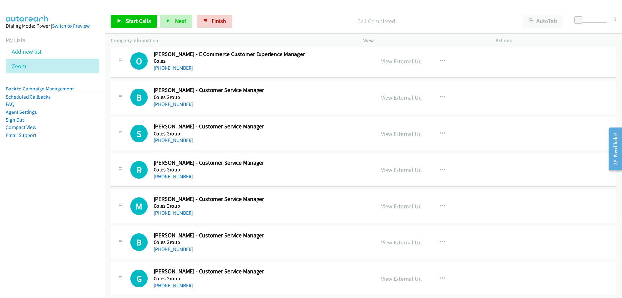
click at [183, 68] on link "+61 428 844 724" at bounding box center [174, 68] width 40 height 6
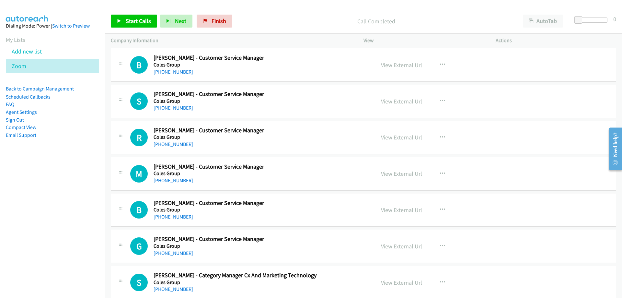
drag, startPoint x: 168, startPoint y: 76, endPoint x: 167, endPoint y: 71, distance: 4.3
click at [167, 71] on link "+61 415 877 012" at bounding box center [174, 72] width 40 height 6
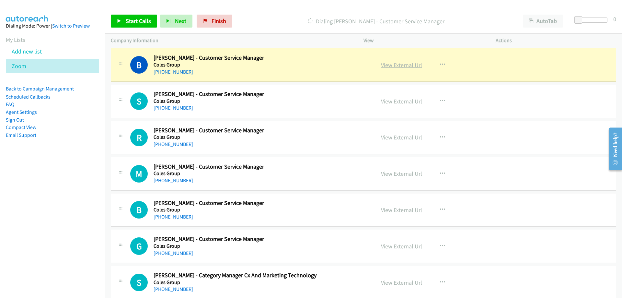
click at [394, 64] on link "View External Url" at bounding box center [401, 64] width 41 height 7
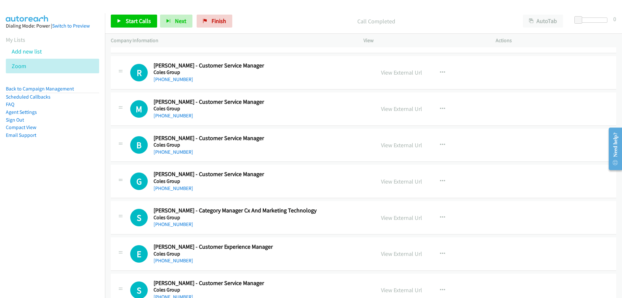
scroll to position [4149, 0]
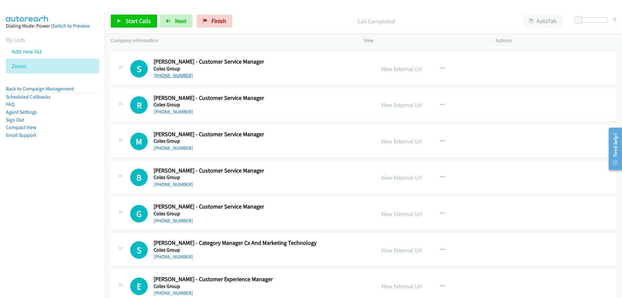
click at [163, 73] on link "+61 450 217 855" at bounding box center [174, 75] width 40 height 6
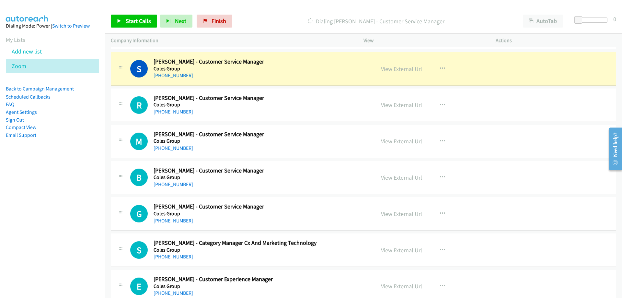
scroll to position [4182, 0]
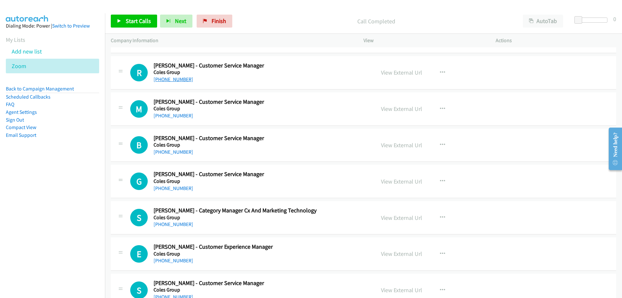
click at [179, 80] on link "+61 402 626 927" at bounding box center [174, 79] width 40 height 6
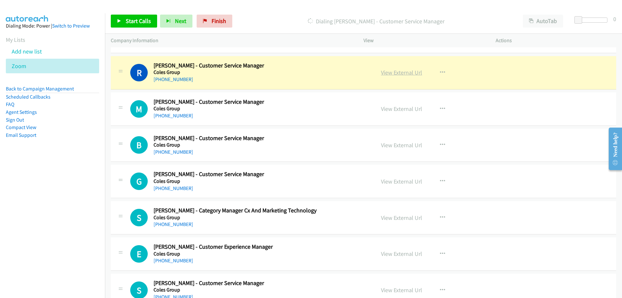
click at [386, 73] on link "View External Url" at bounding box center [401, 72] width 41 height 7
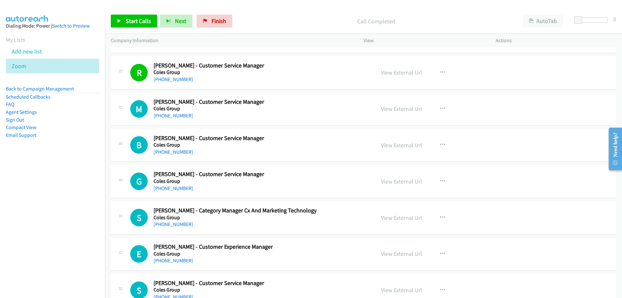
scroll to position [4214, 0]
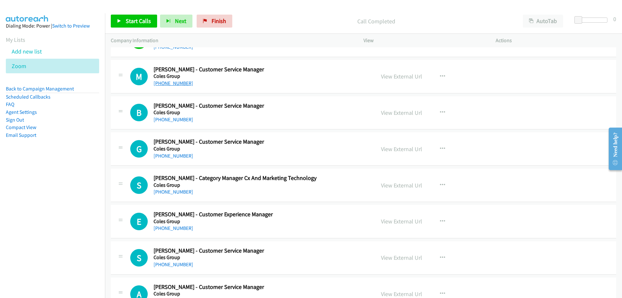
click at [180, 85] on link "+61 478 627 299" at bounding box center [174, 83] width 40 height 6
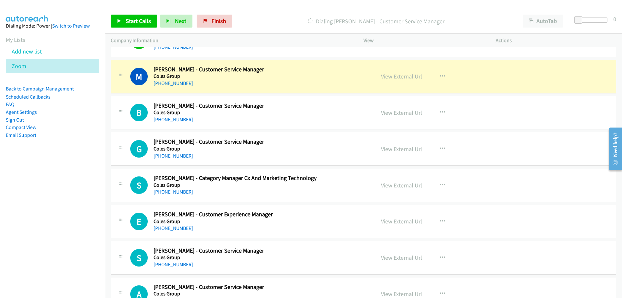
scroll to position [4246, 0]
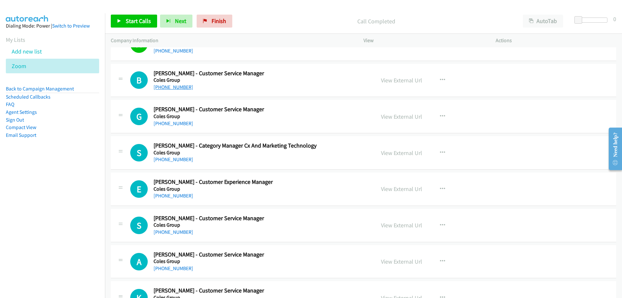
click at [184, 84] on link "+61 452 591 945" at bounding box center [174, 87] width 40 height 6
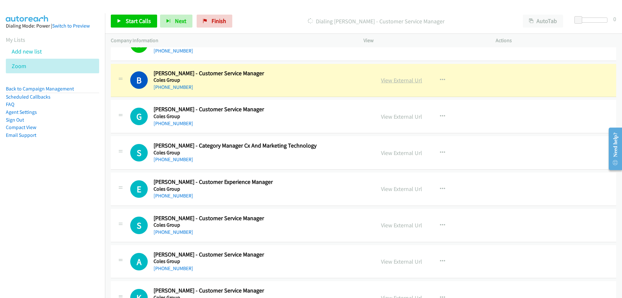
click at [404, 79] on link "View External Url" at bounding box center [401, 80] width 41 height 7
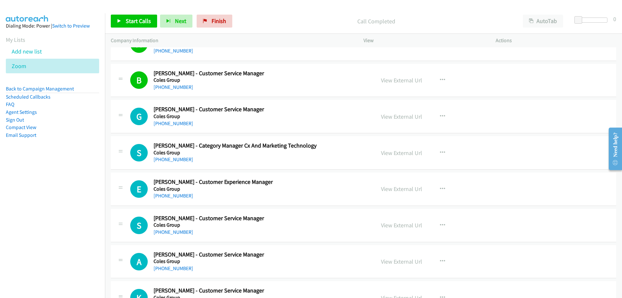
scroll to position [4279, 0]
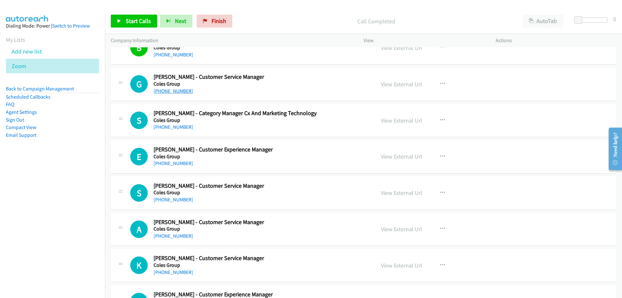
click at [177, 90] on link "+61 450 082 171" at bounding box center [174, 91] width 40 height 6
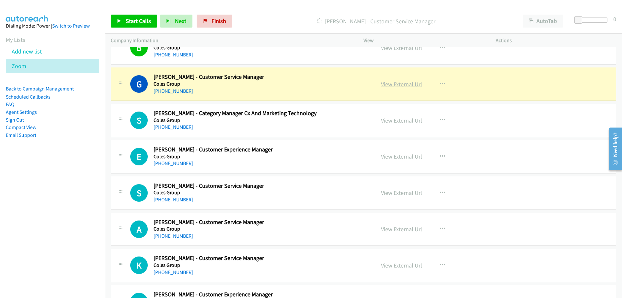
click at [383, 82] on link "View External Url" at bounding box center [401, 83] width 41 height 7
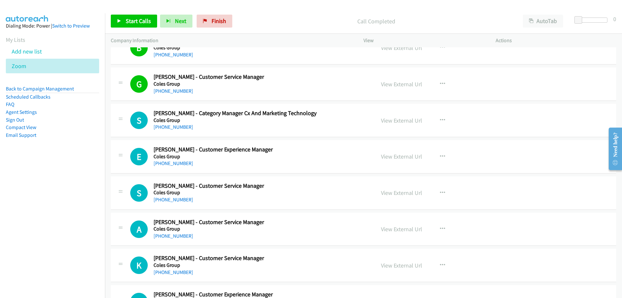
scroll to position [4311, 0]
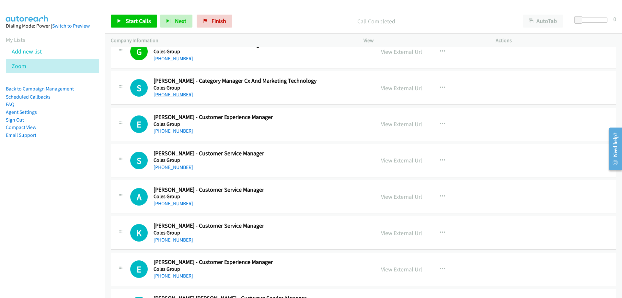
click at [182, 95] on link "+61 413 331 619" at bounding box center [174, 94] width 40 height 6
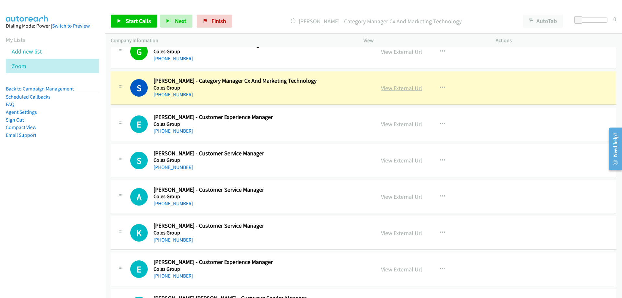
click at [388, 89] on link "View External Url" at bounding box center [401, 87] width 41 height 7
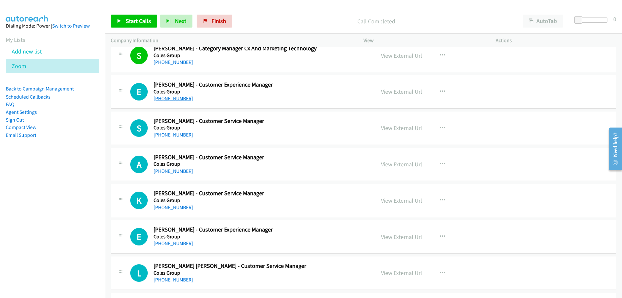
click at [179, 96] on link "+61 423 526 621" at bounding box center [174, 98] width 40 height 6
click at [442, 124] on button "button" at bounding box center [443, 128] width 18 height 13
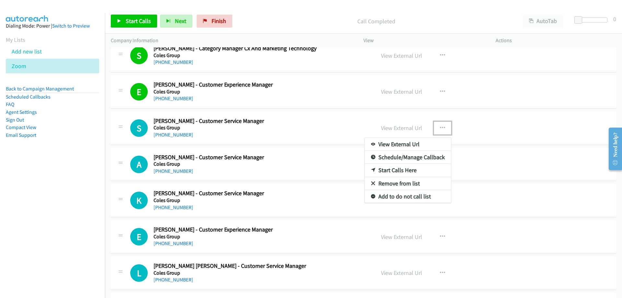
click at [412, 171] on link "Start Calls Here" at bounding box center [408, 170] width 86 height 13
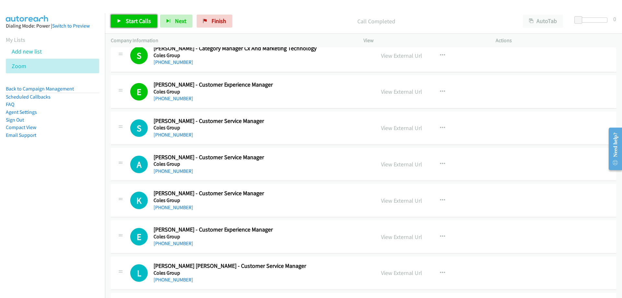
click at [136, 20] on span "Start Calls" at bounding box center [138, 20] width 25 height 7
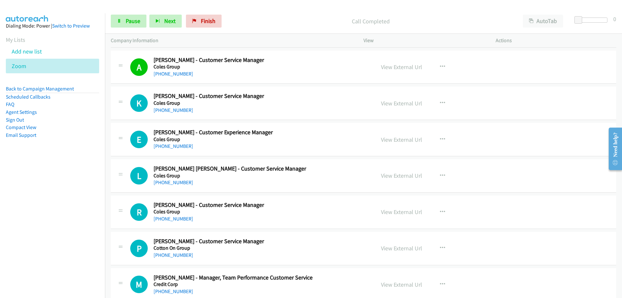
scroll to position [4473, 0]
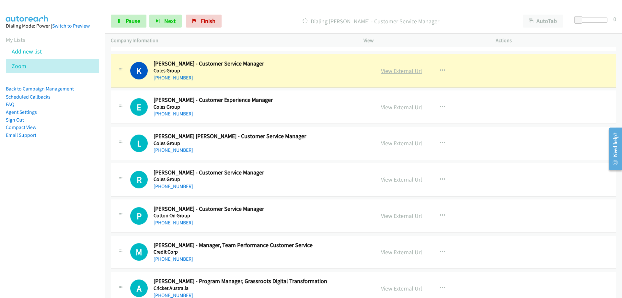
click at [390, 72] on link "View External Url" at bounding box center [401, 70] width 41 height 7
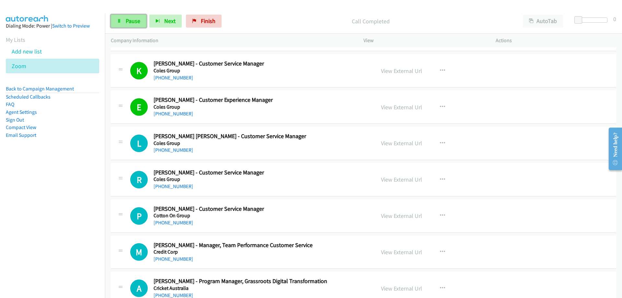
click at [136, 18] on span "Pause" at bounding box center [133, 20] width 15 height 7
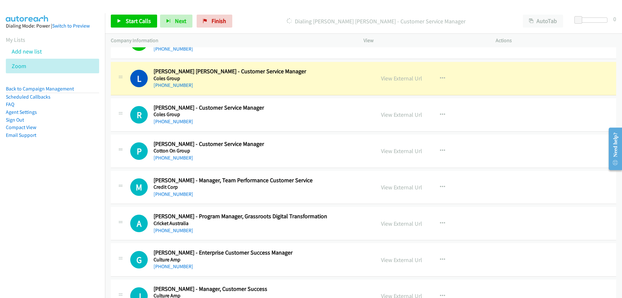
scroll to position [4506, 0]
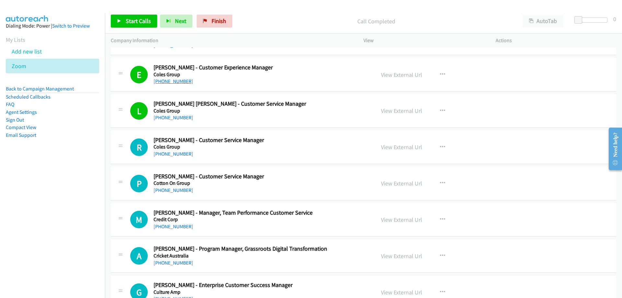
click at [175, 82] on link "+61 401 747 756" at bounding box center [174, 81] width 40 height 6
click at [391, 76] on link "View External Url" at bounding box center [401, 74] width 41 height 7
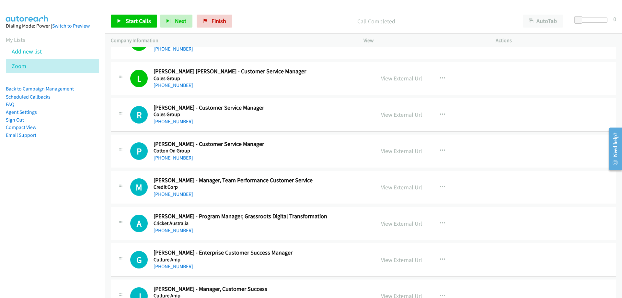
scroll to position [4571, 0]
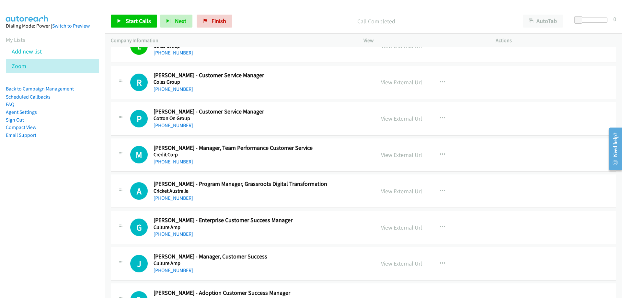
click at [176, 84] on h5 "Coles Group" at bounding box center [261, 82] width 214 height 6
click at [176, 87] on link "+61 452 321 113" at bounding box center [174, 89] width 40 height 6
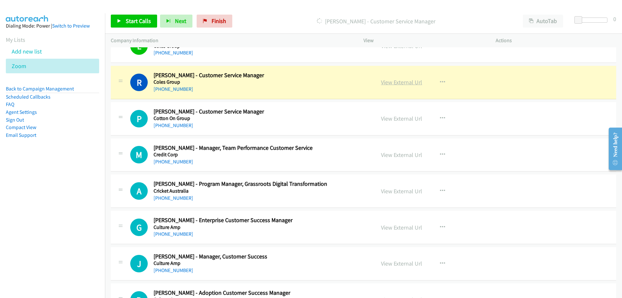
click at [402, 82] on link "View External Url" at bounding box center [401, 81] width 41 height 7
